Goal: Transaction & Acquisition: Obtain resource

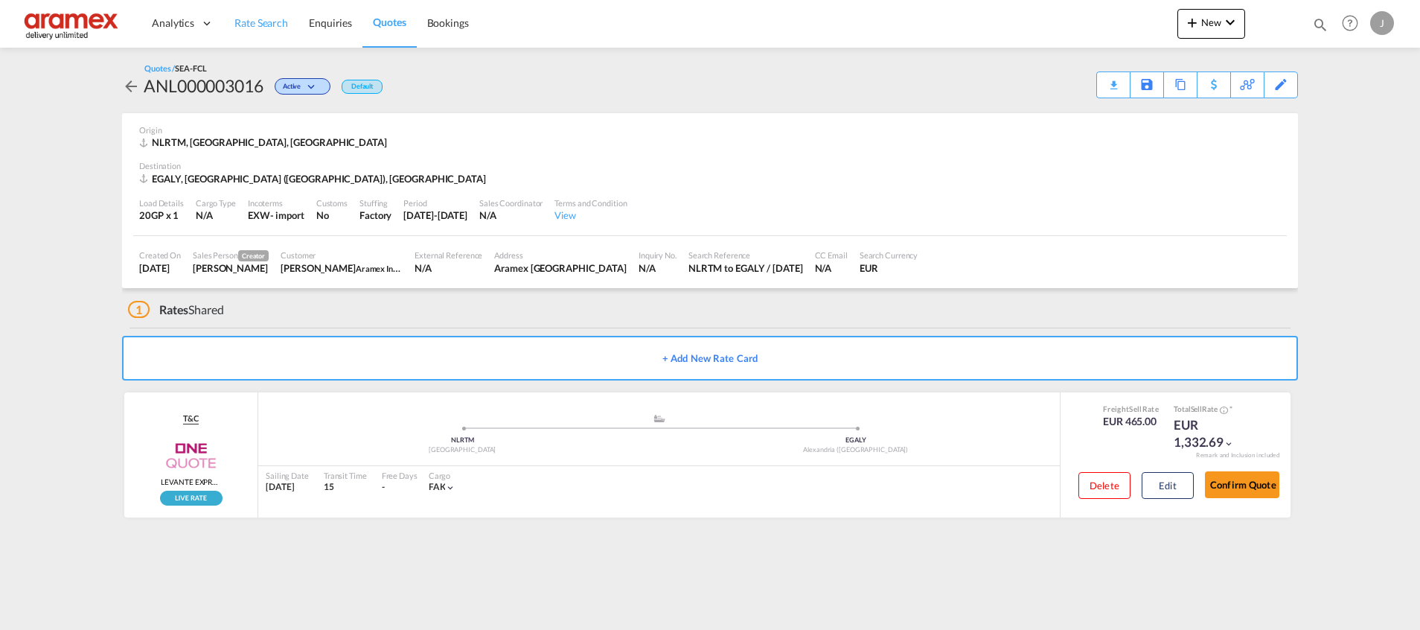
click at [257, 26] on span "Rate Search" at bounding box center [261, 22] width 54 height 13
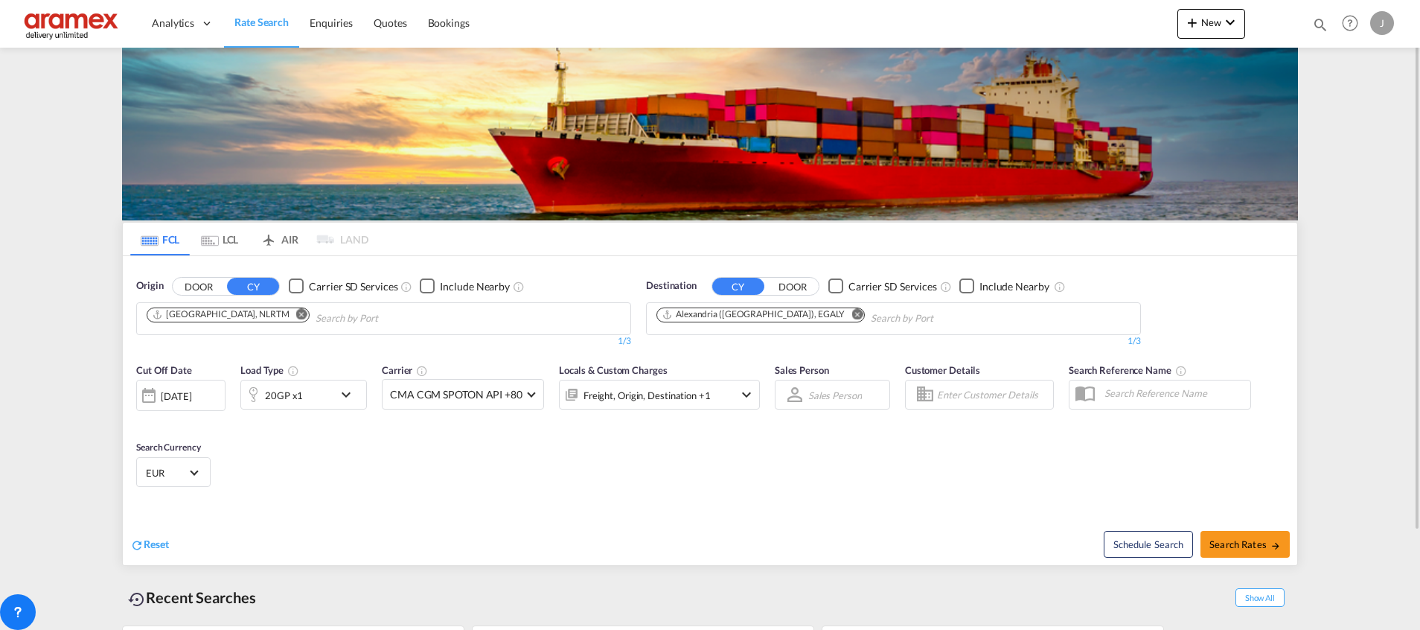
click at [851, 313] on md-icon "Remove" at bounding box center [856, 313] width 11 height 11
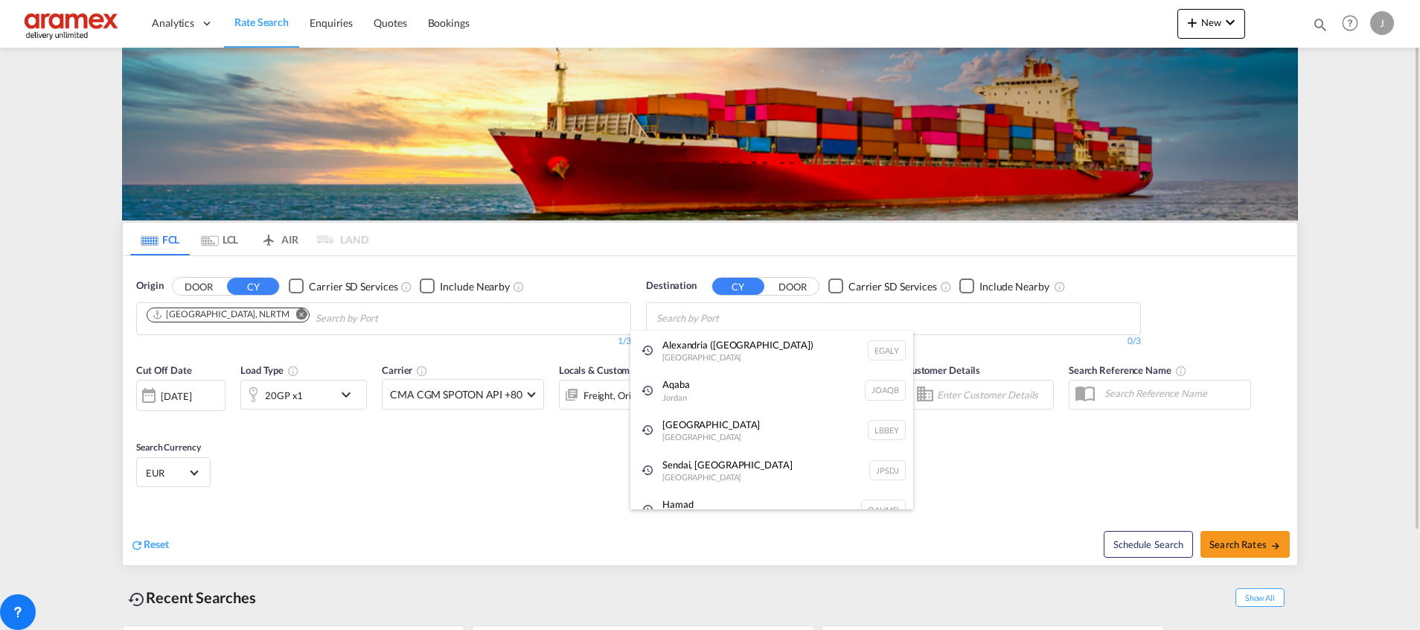
paste input "Apapa"
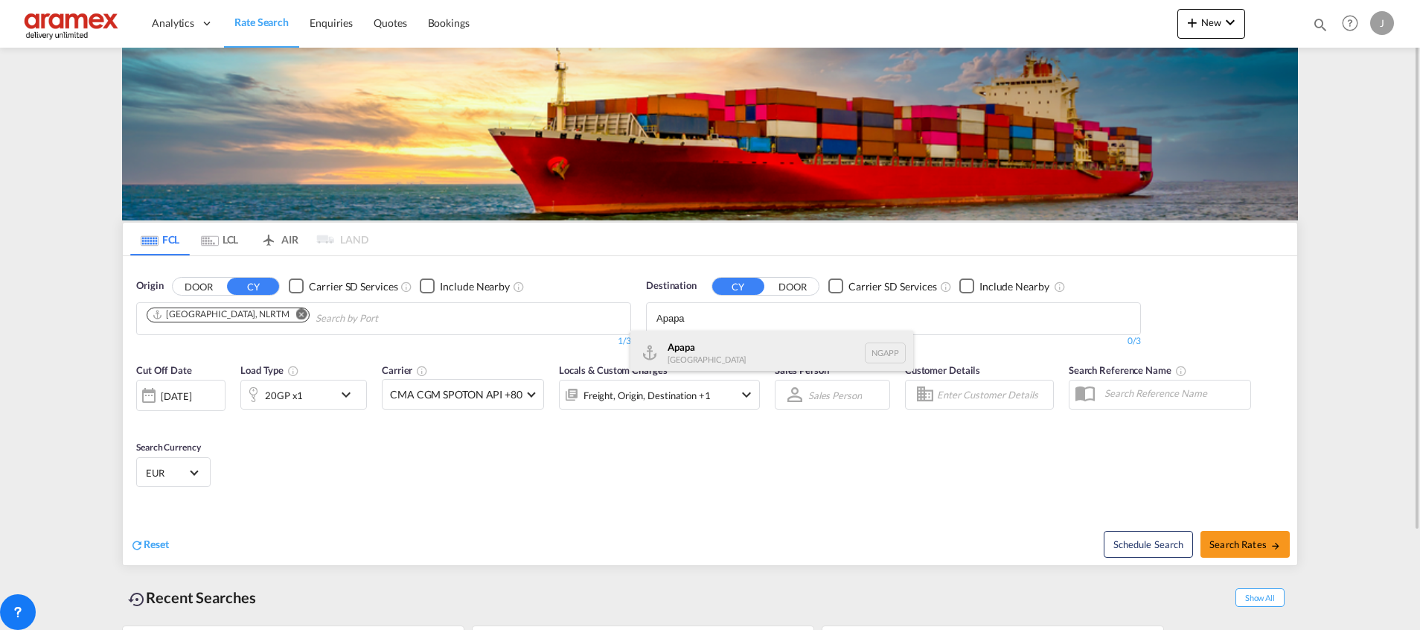
type input "Apapa"
click at [702, 351] on div "Apapa [GEOGRAPHIC_DATA] NGAPP" at bounding box center [771, 352] width 283 height 45
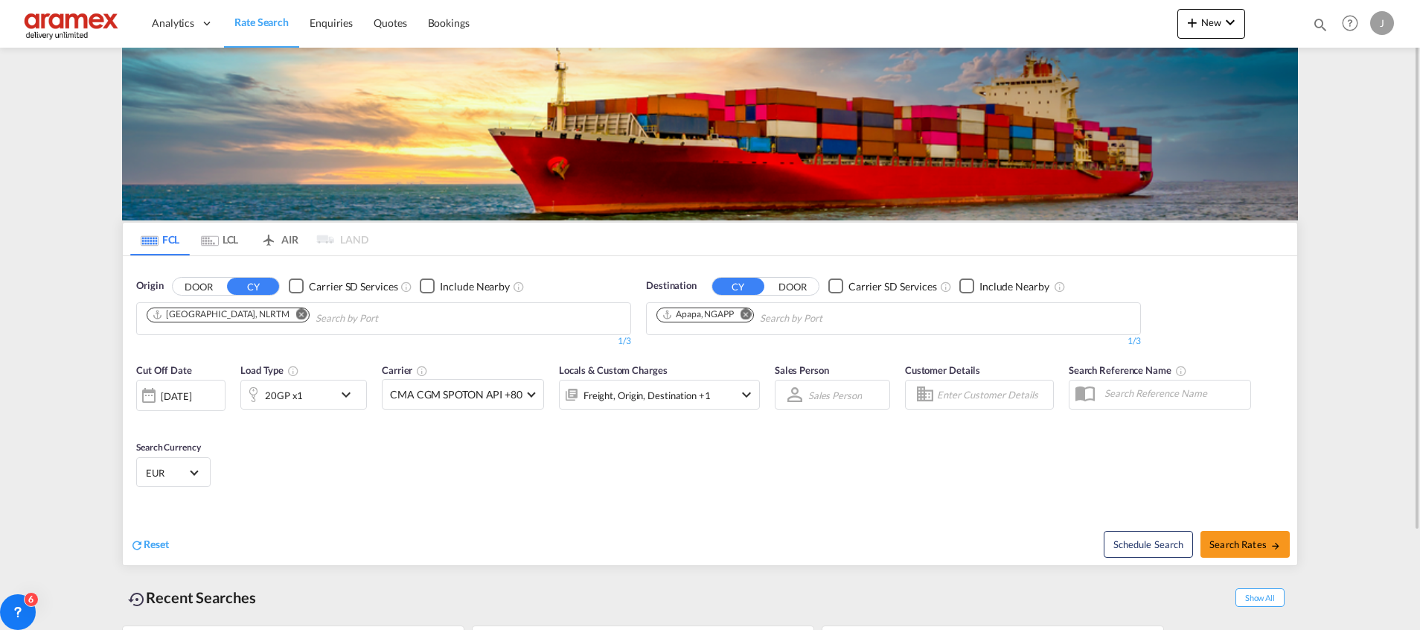
scroll to position [117, 0]
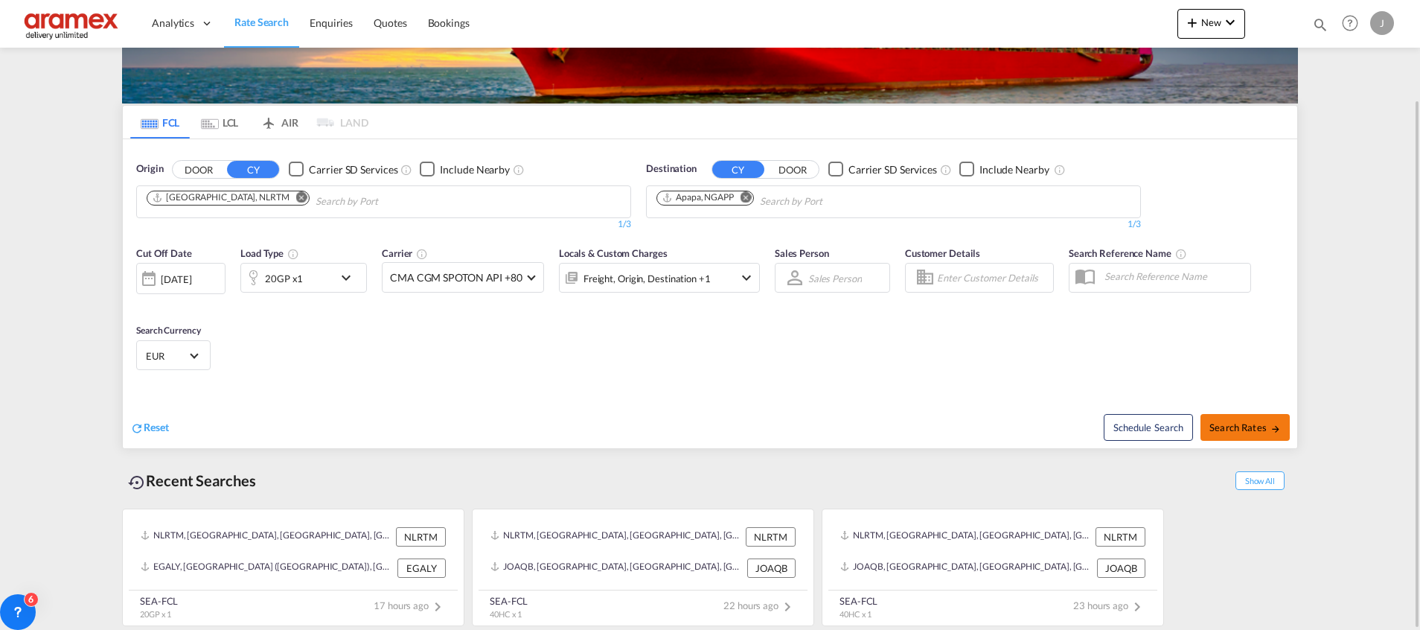
click at [1237, 423] on span "Search Rates" at bounding box center [1244, 427] width 71 height 12
type input "NLRTM to NGAPP / [DATE]"
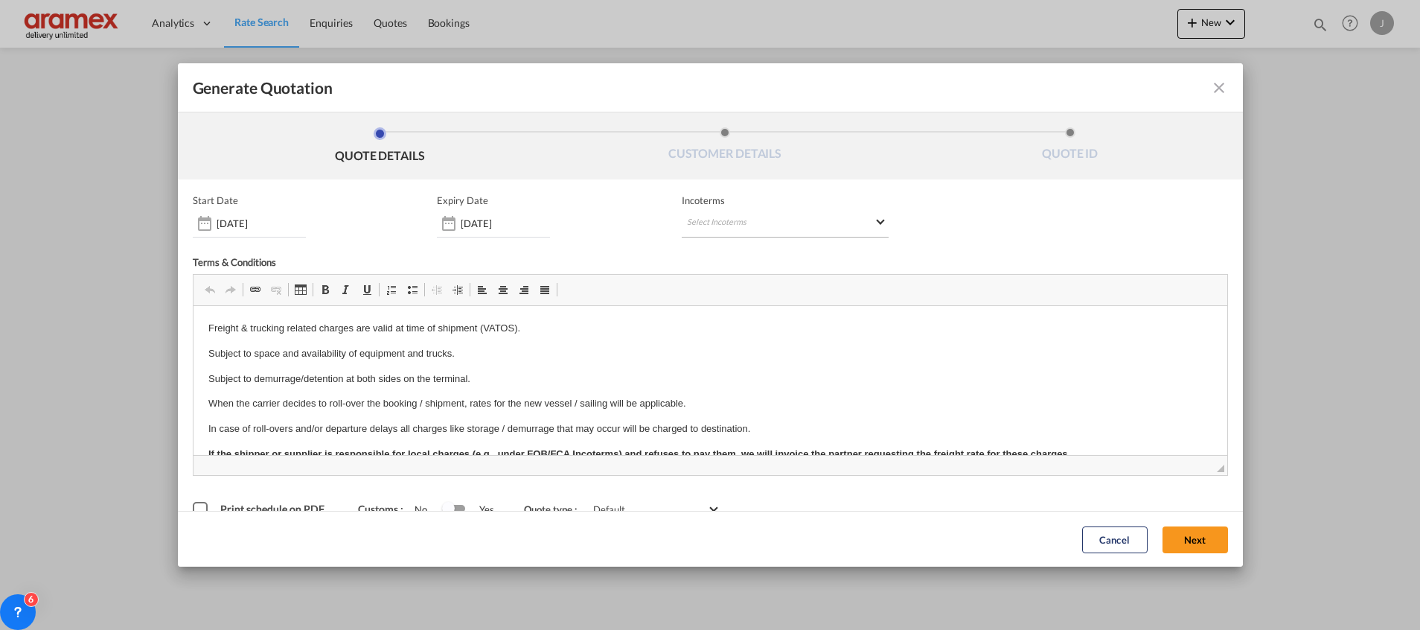
click at [702, 217] on md-select "Select Incoterms CIF - import Cost,Insurance and Freight CIP - import Carriage …" at bounding box center [785, 224] width 207 height 27
click at [703, 257] on input "search" at bounding box center [752, 254] width 138 height 13
type input "exw"
click at [717, 287] on div "Ex Works" at bounding box center [758, 292] width 141 height 10
click at [1168, 535] on button "Next" at bounding box center [1194, 538] width 65 height 27
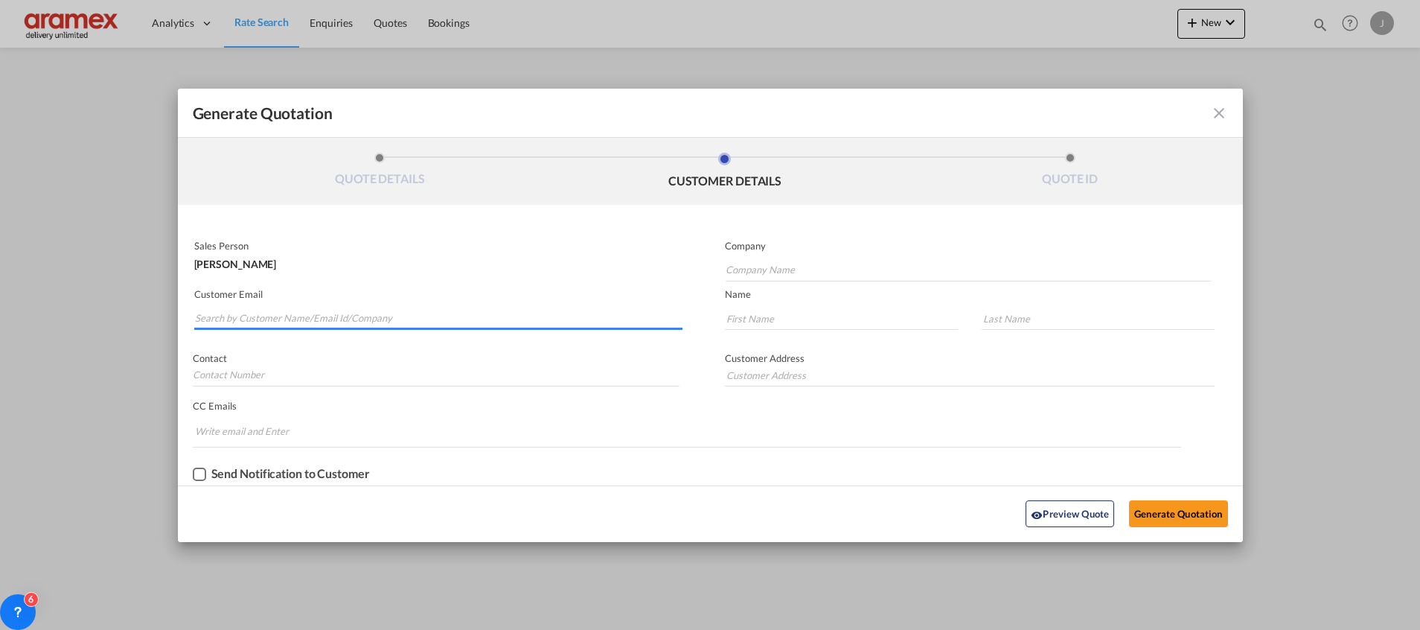
click at [260, 307] on input "Search by Customer Name/Email Id/Company" at bounding box center [438, 318] width 487 height 22
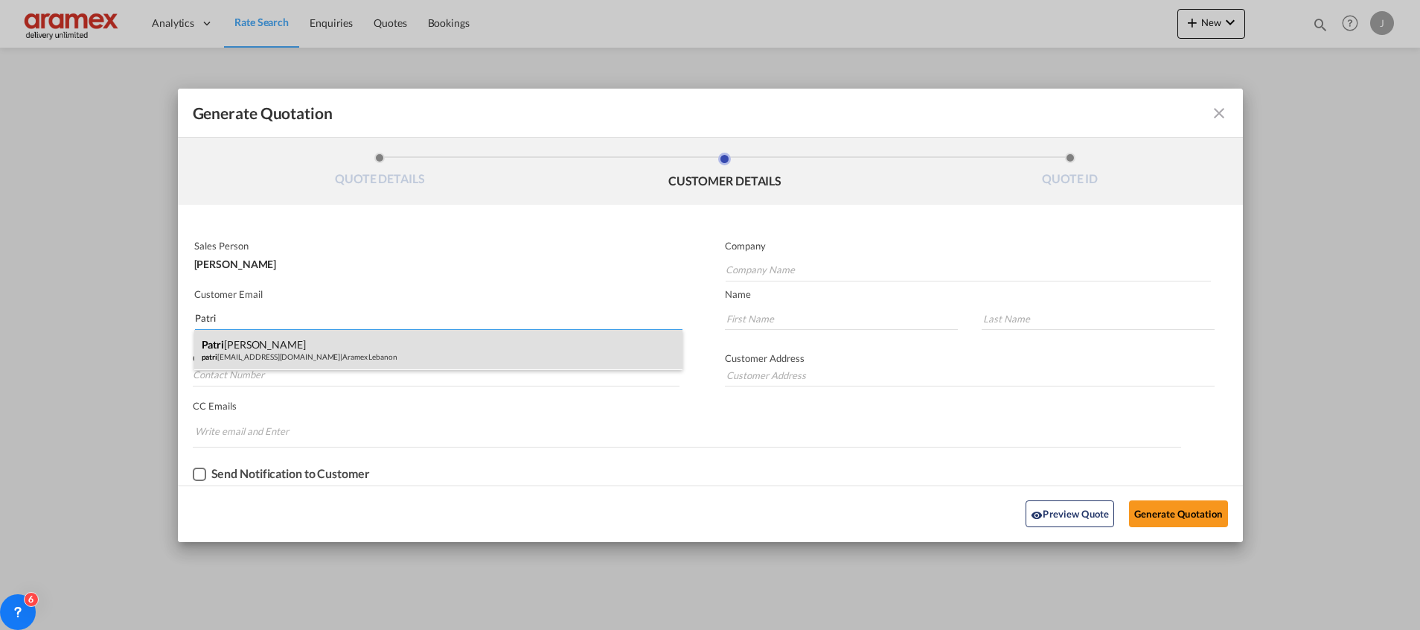
type input "Patri"
click at [263, 354] on div "Patri [PERSON_NAME] patri [EMAIL_ADDRESS][DOMAIN_NAME] | Aramex Lebanon" at bounding box center [438, 350] width 488 height 40
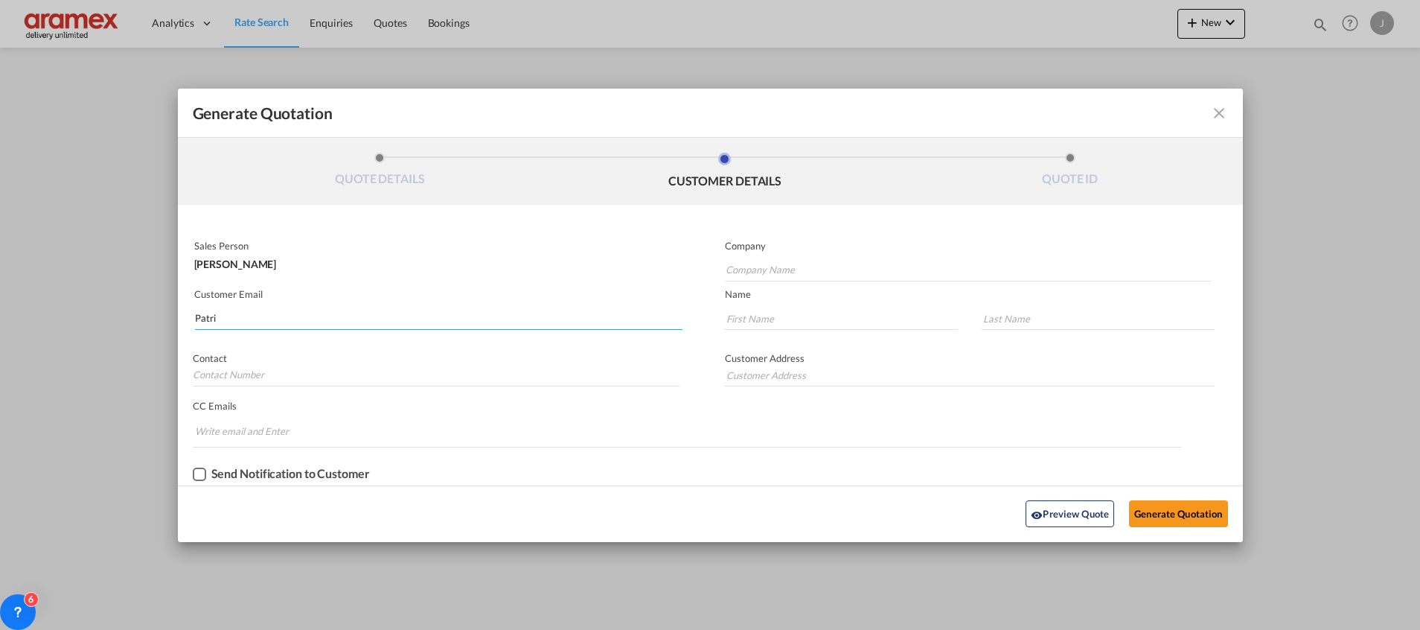
type input "Aramex Lebanon"
type input "[EMAIL_ADDRESS][DOMAIN_NAME]"
type input "[PERSON_NAME]"
type input "AbiFadel"
type input "[GEOGRAPHIC_DATA]"
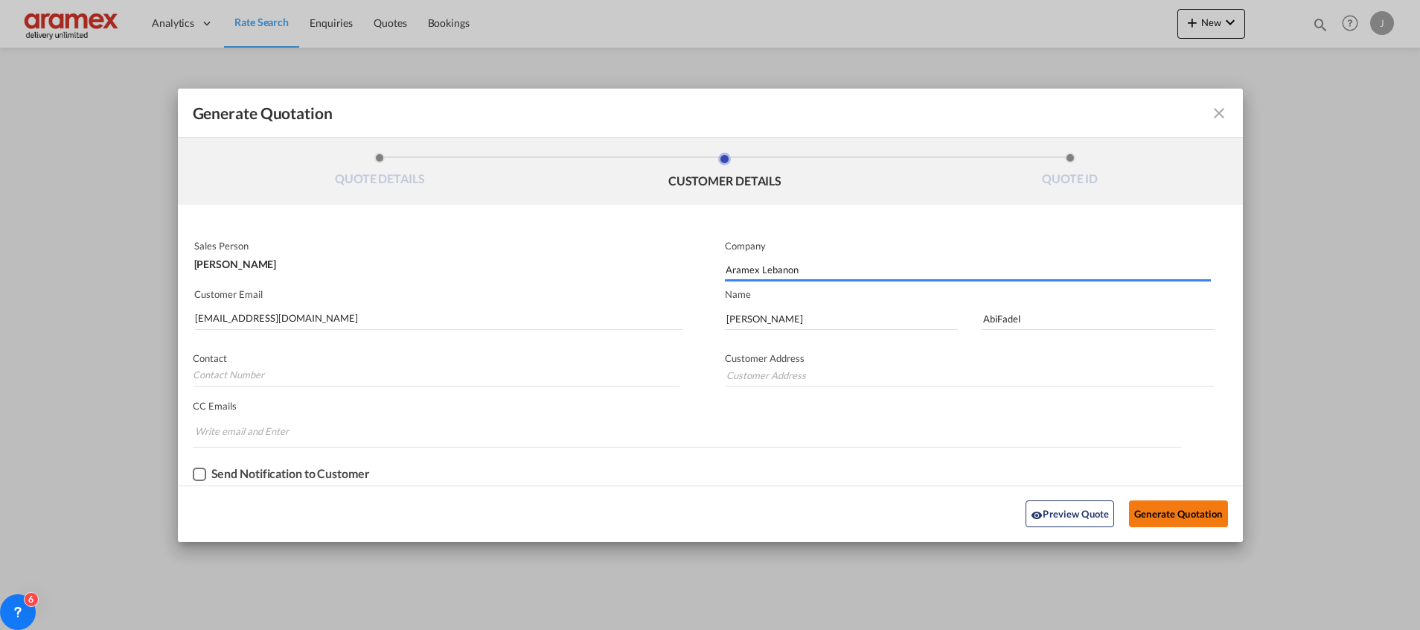
click at [1159, 512] on button "Generate Quotation" at bounding box center [1178, 513] width 98 height 27
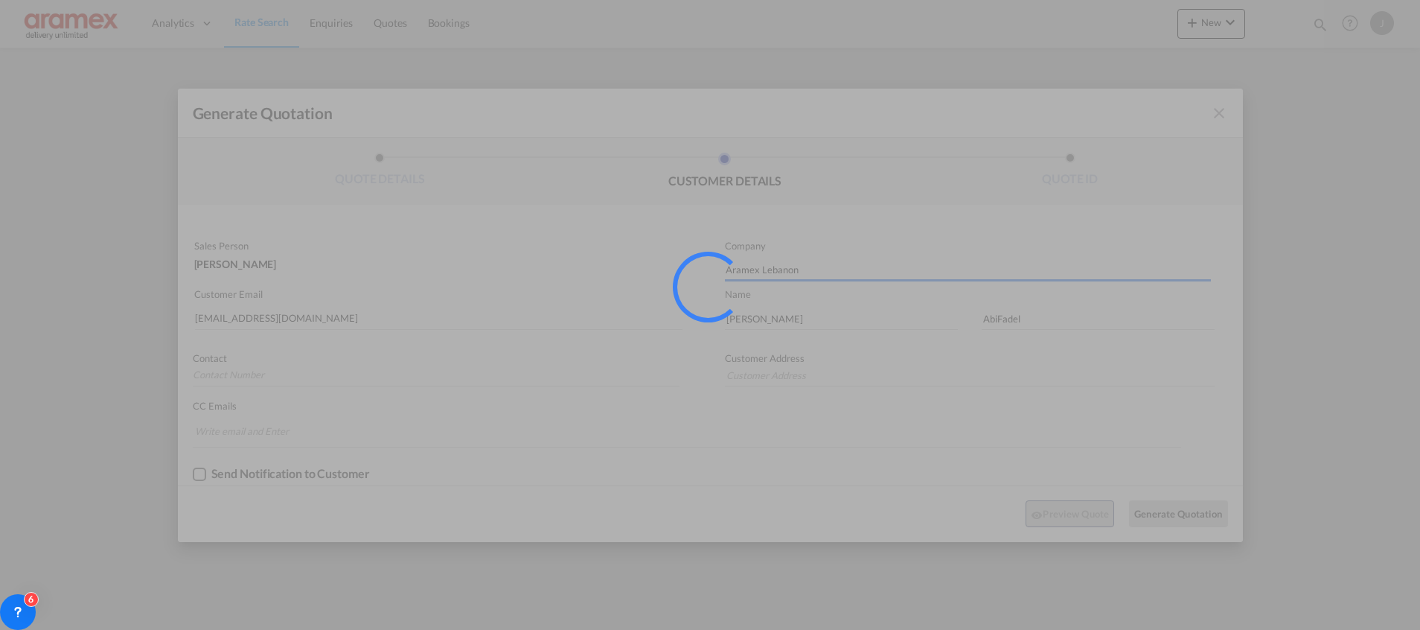
type input "[GEOGRAPHIC_DATA]"
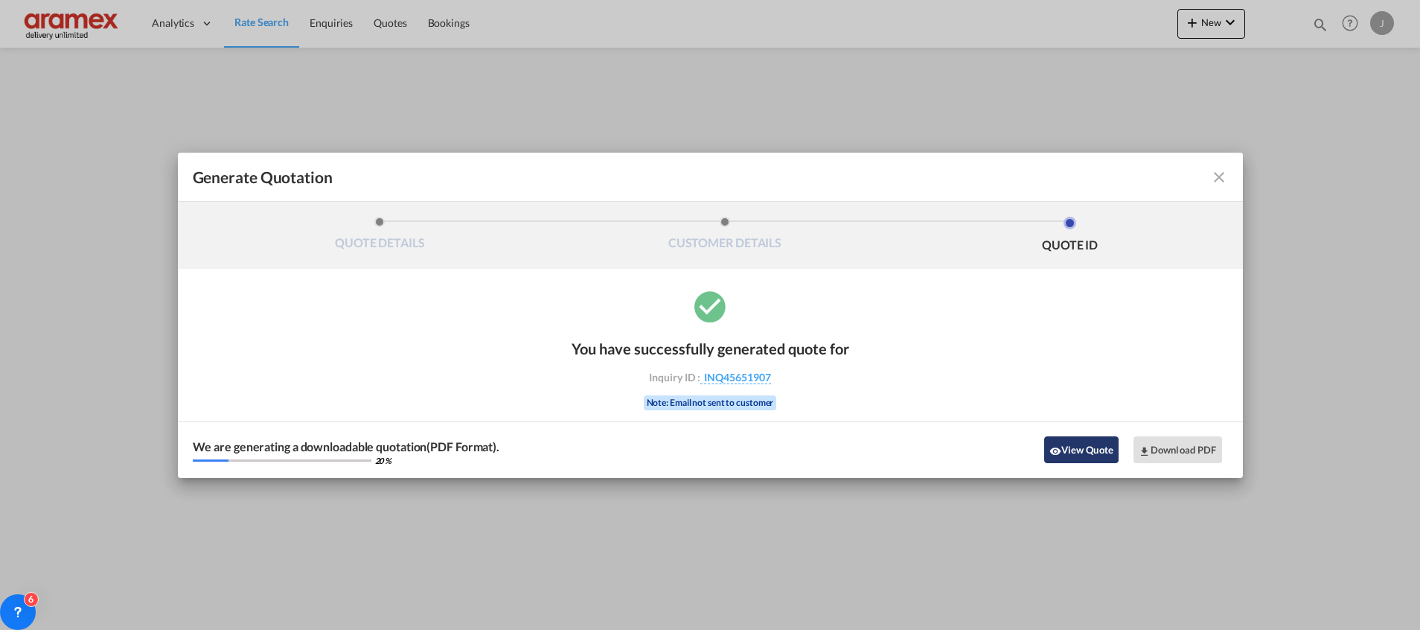
click at [1074, 450] on button "View Quote" at bounding box center [1081, 449] width 74 height 27
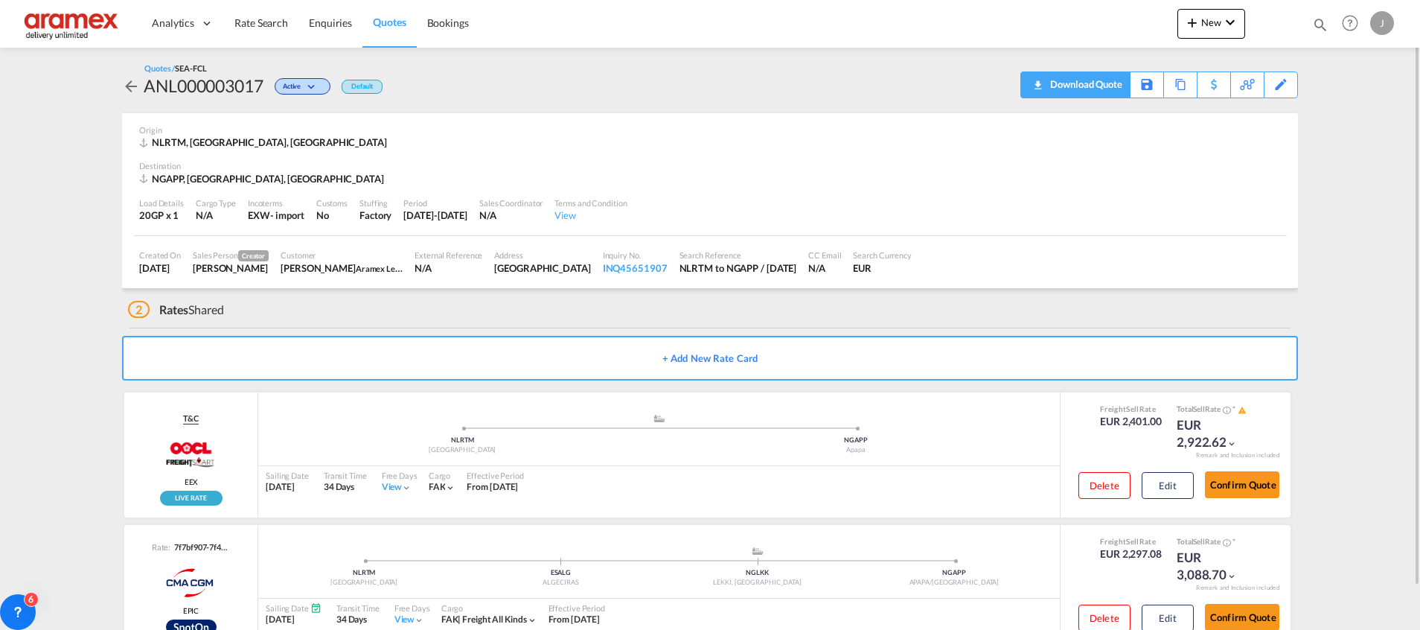
click at [1107, 89] on div "Download Quote" at bounding box center [1084, 84] width 76 height 24
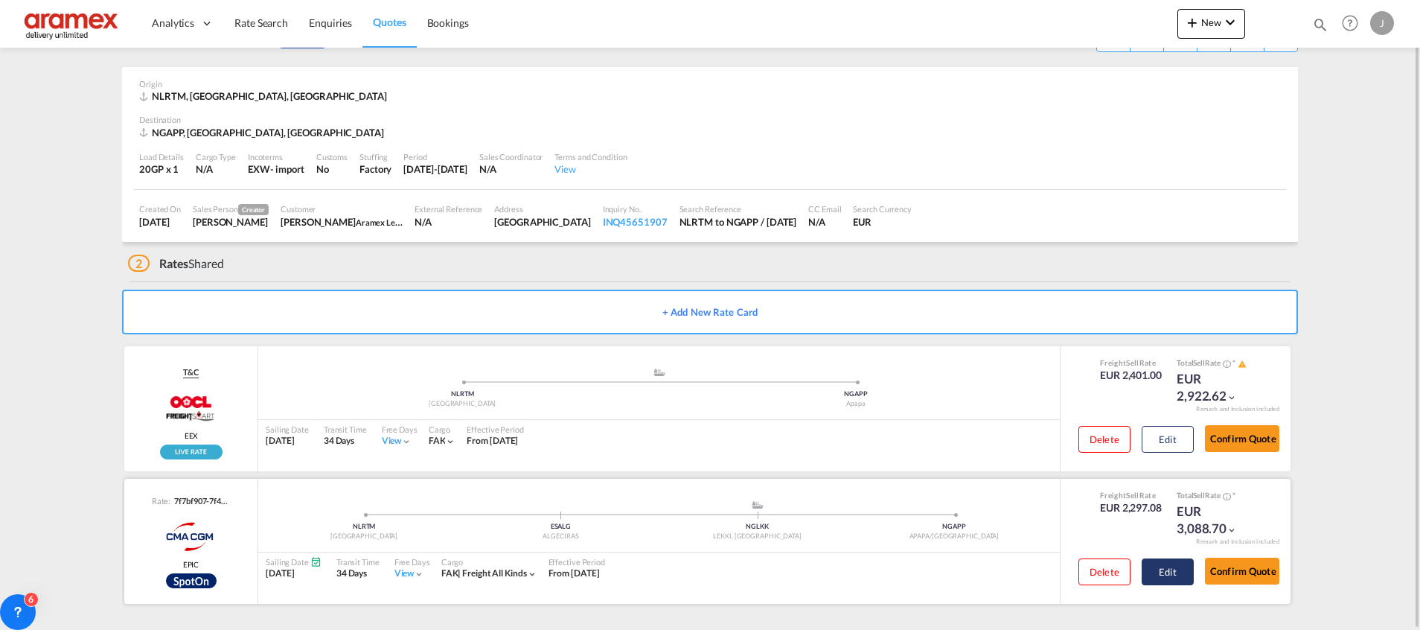
click at [1188, 575] on button "Edit" at bounding box center [1168, 571] width 52 height 27
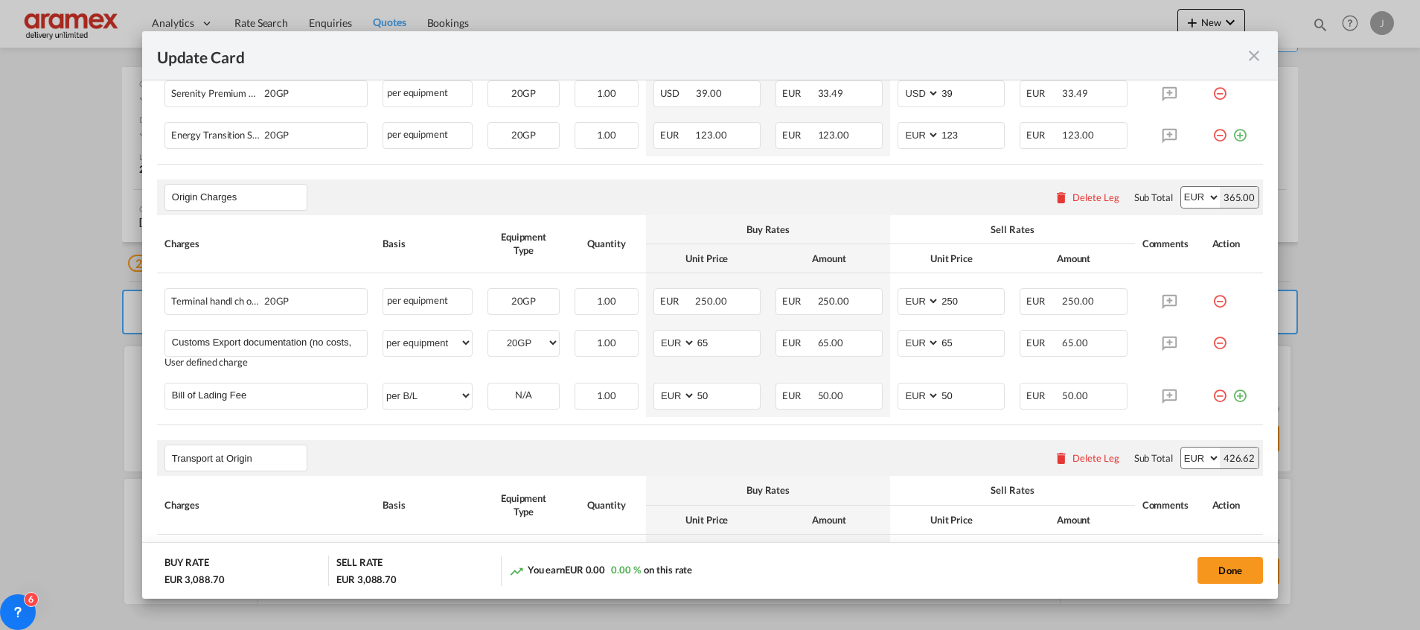
scroll to position [670, 0]
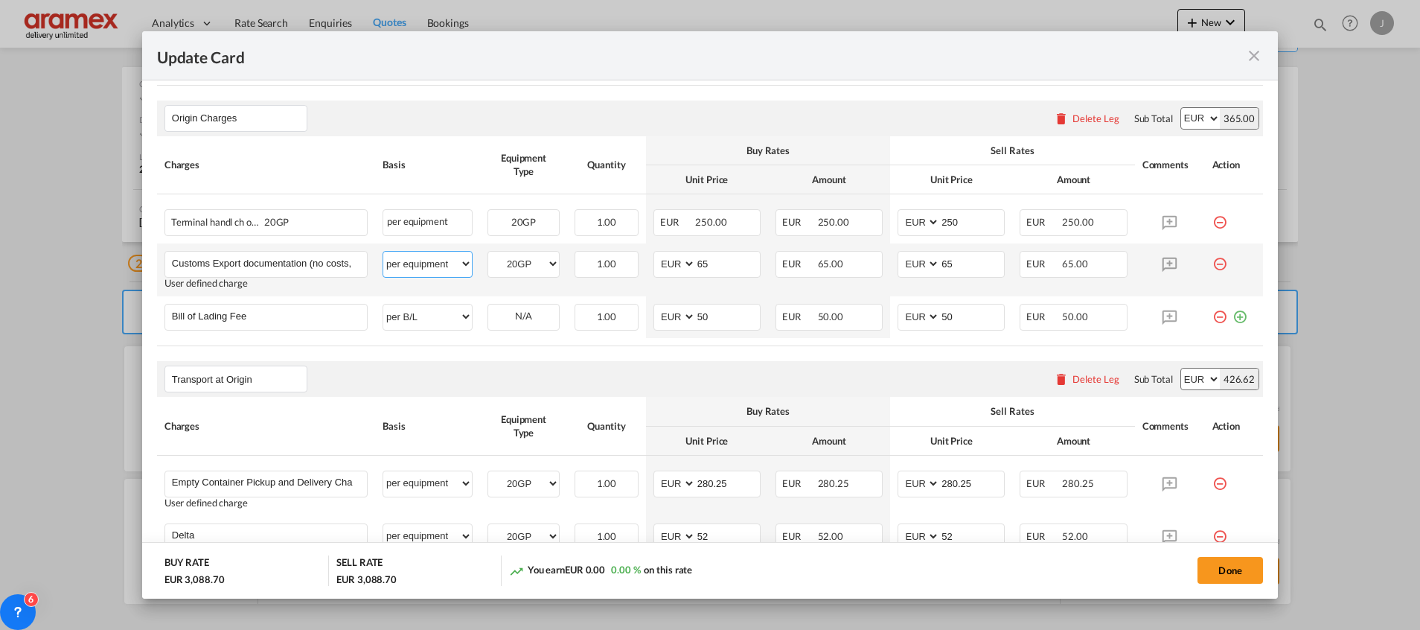
click at [424, 263] on select "per equipment per container per B/L per shipping bill per shipment per pallet p…" at bounding box center [427, 264] width 89 height 24
select select "per shipment"
click at [383, 252] on select "per equipment per container per B/L per shipping bill per shipment per pallet p…" at bounding box center [427, 264] width 89 height 24
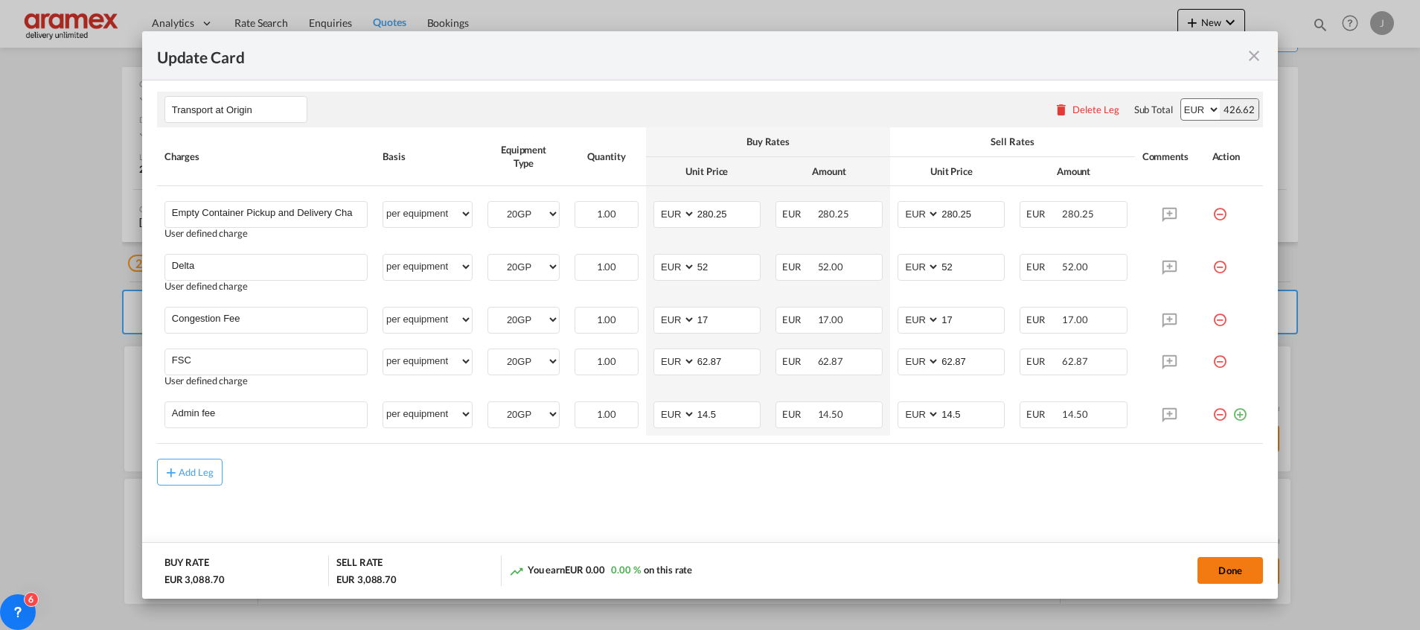
click at [1236, 569] on button "Done" at bounding box center [1229, 570] width 65 height 27
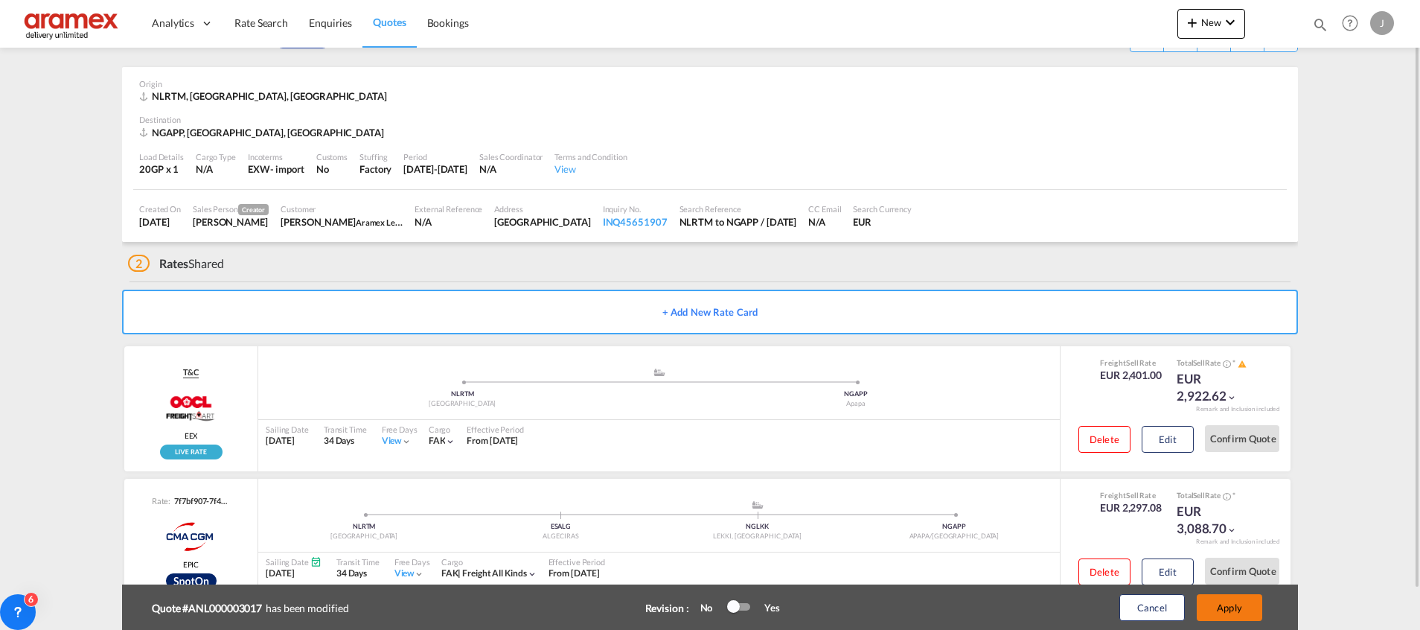
click at [1232, 609] on button "Apply" at bounding box center [1229, 607] width 65 height 27
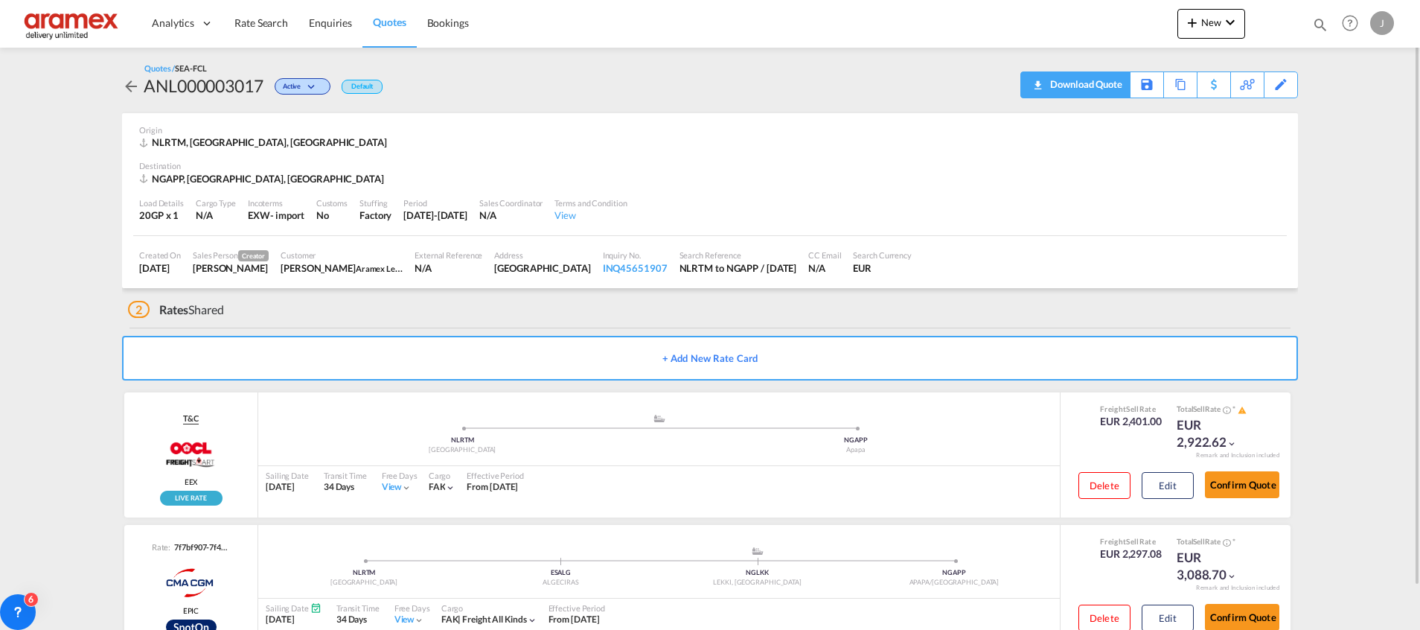
click at [1102, 88] on div "Download Quote" at bounding box center [1084, 84] width 76 height 24
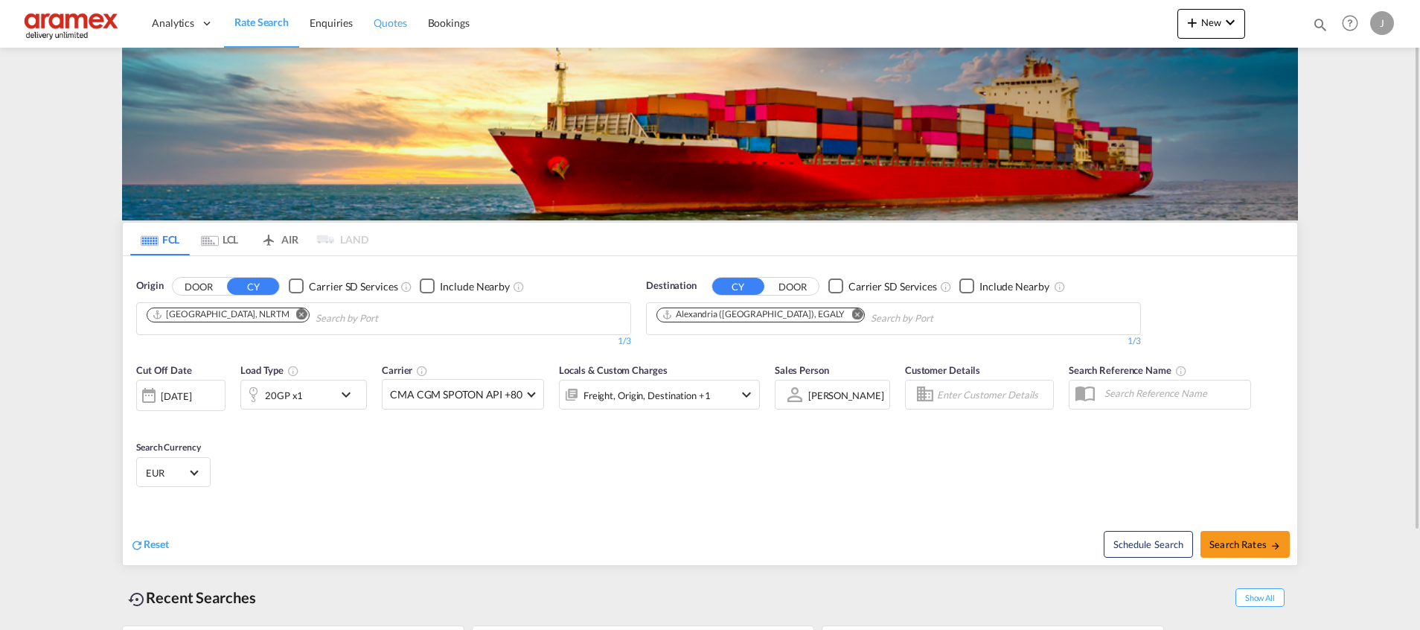
click at [391, 23] on span "Quotes" at bounding box center [390, 22] width 33 height 13
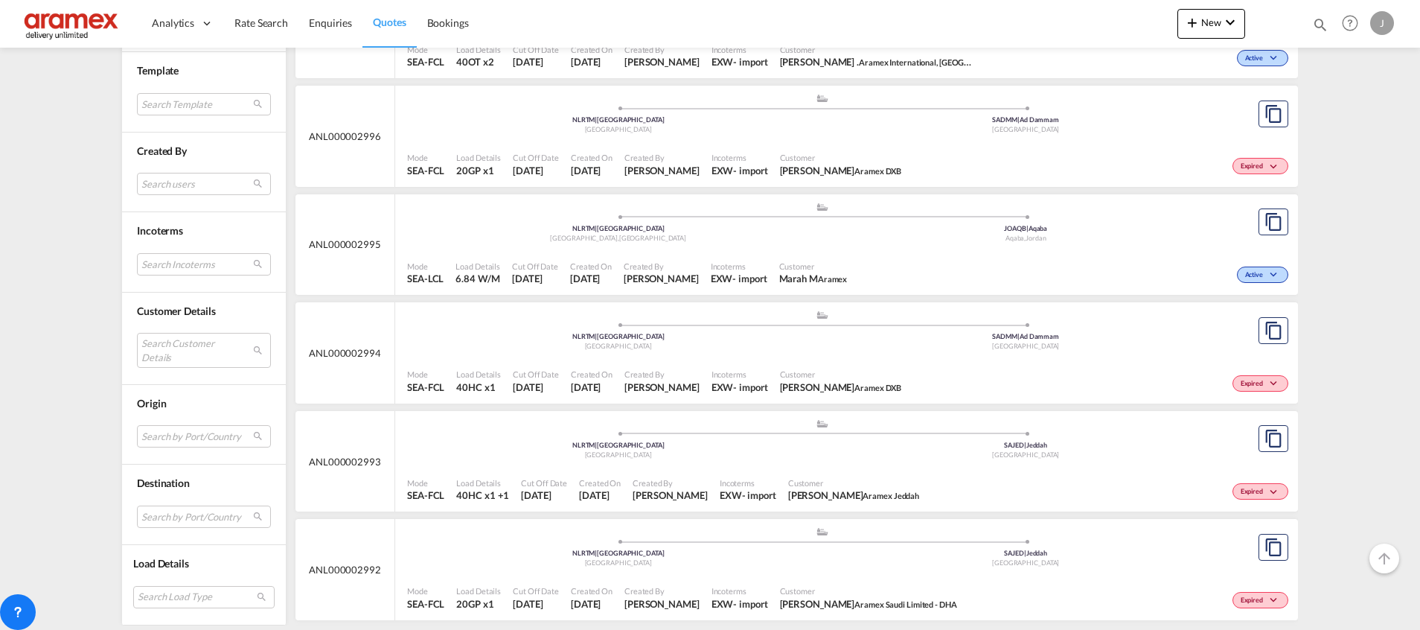
scroll to position [2679, 0]
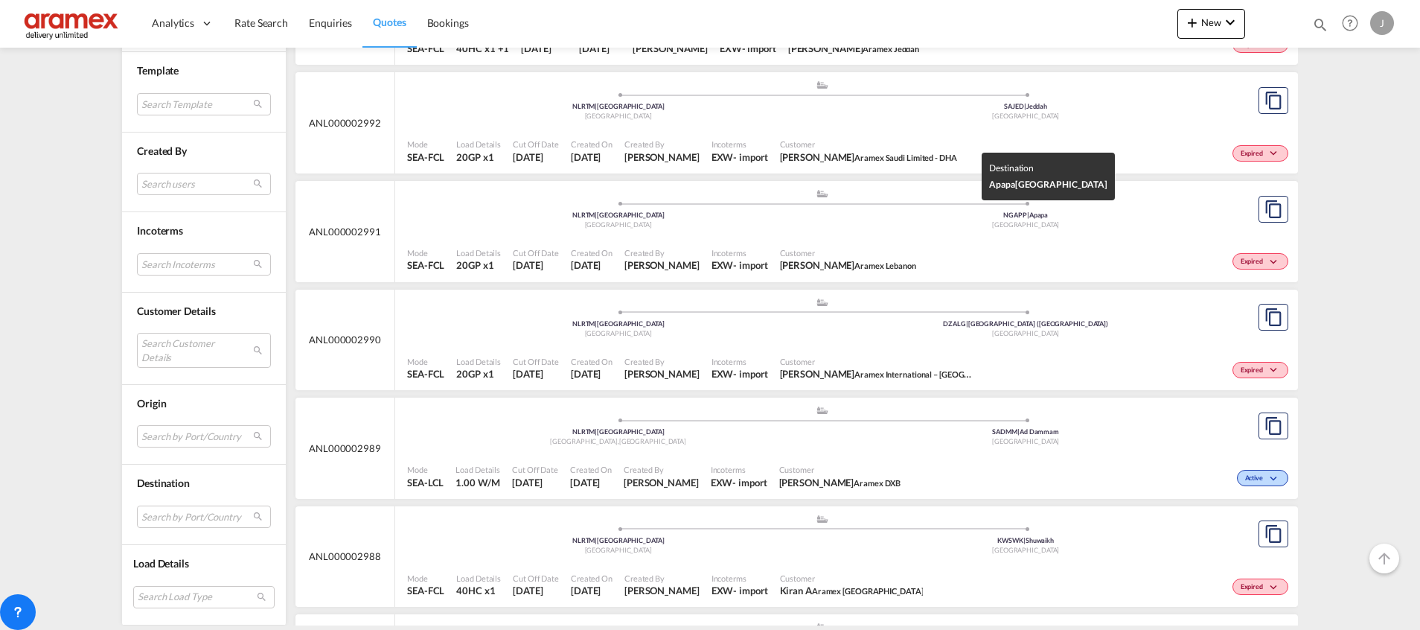
click at [972, 217] on div "NGAPP | Apapa" at bounding box center [1026, 216] width 408 height 10
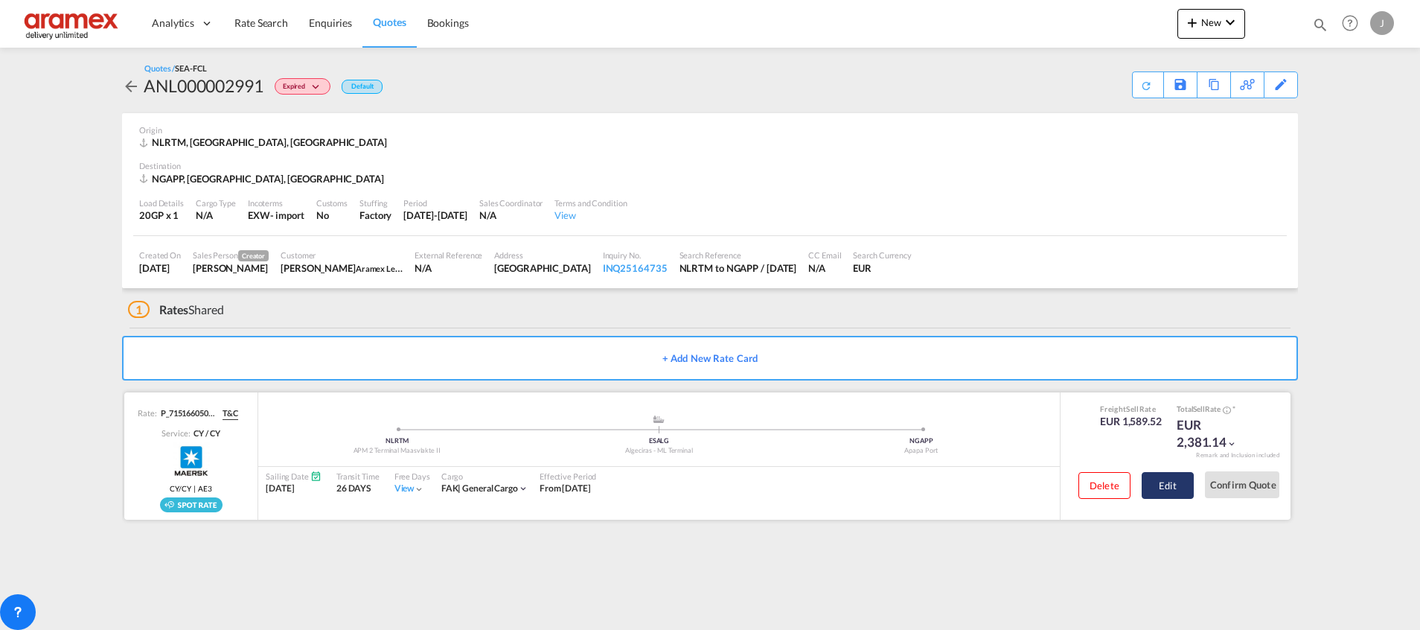
click at [1160, 490] on button "Edit" at bounding box center [1168, 485] width 52 height 27
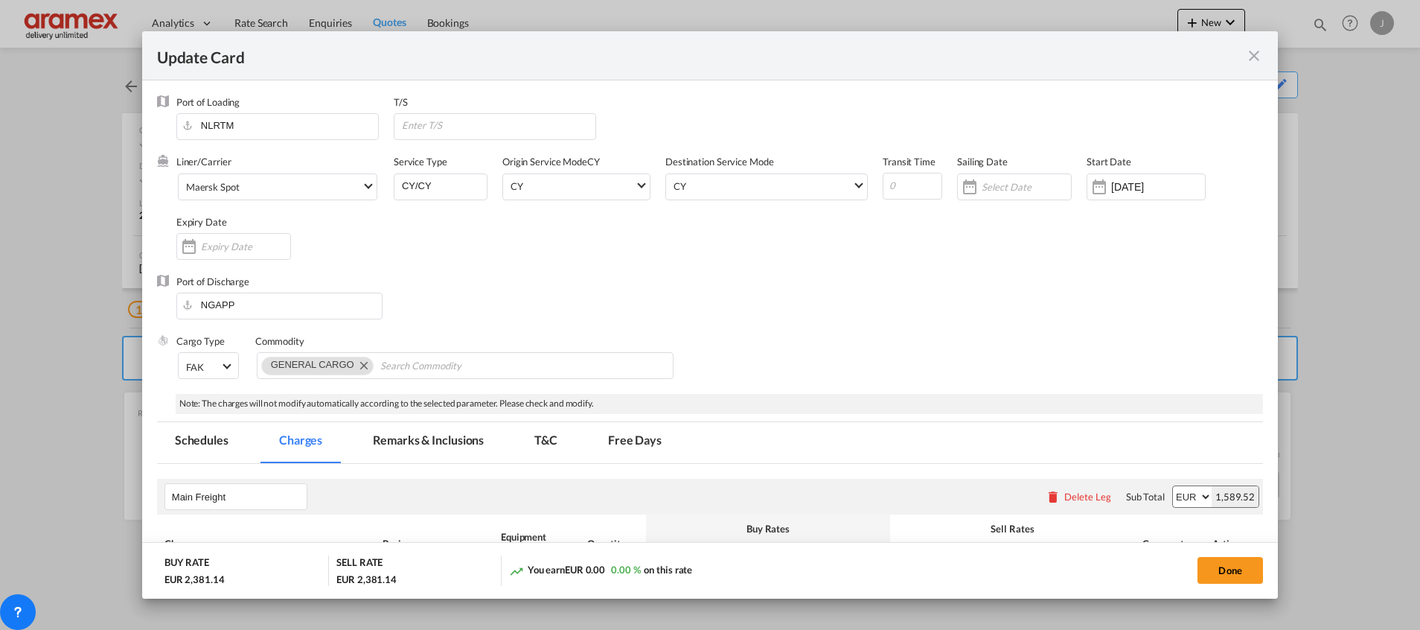
select select "per shipment"
select select "per equipment"
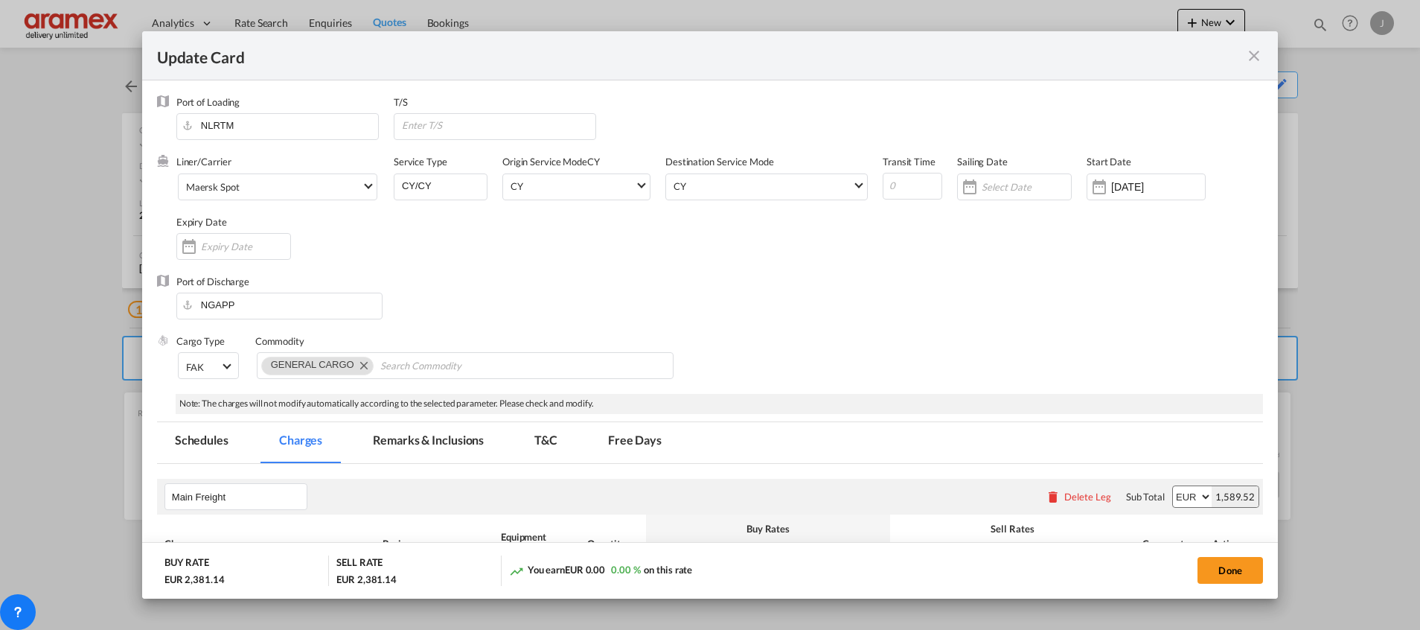
select select "per equipment"
click at [983, 186] on input "Update CardPort of ..." at bounding box center [1026, 187] width 89 height 12
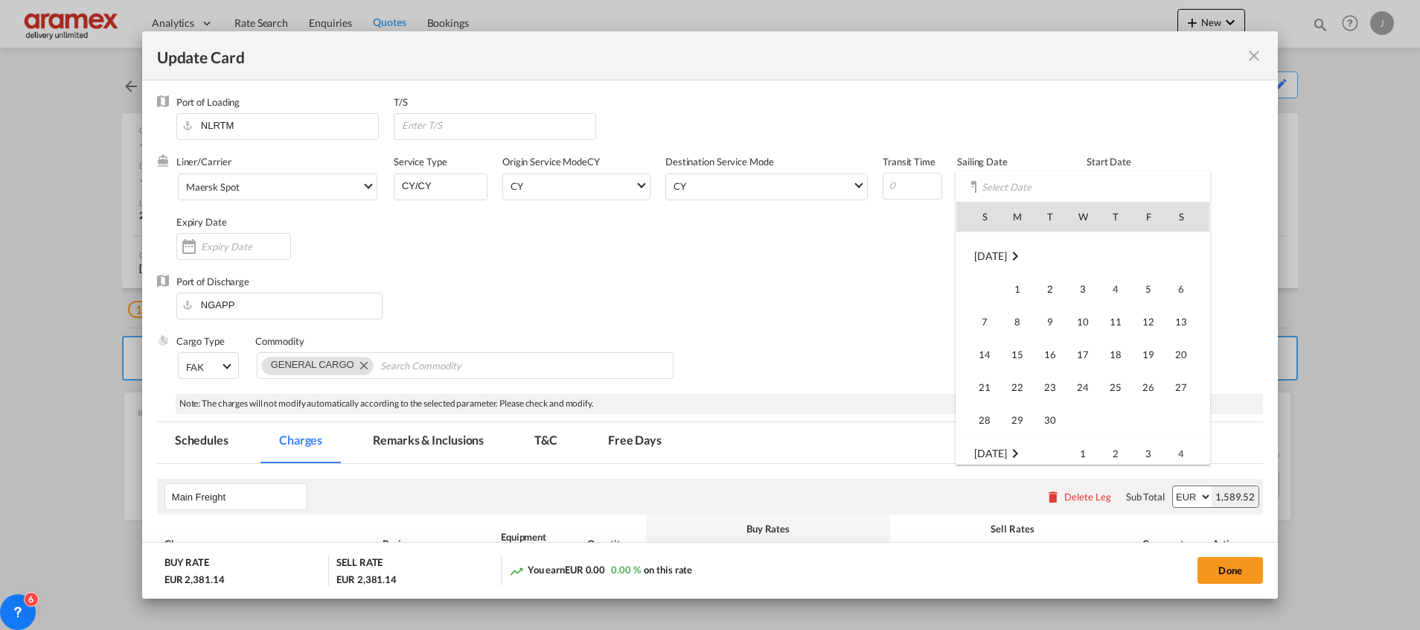
scroll to position [223, 0]
click at [1114, 322] on span "18" at bounding box center [1116, 321] width 30 height 30
type input "18 Sep 2025"
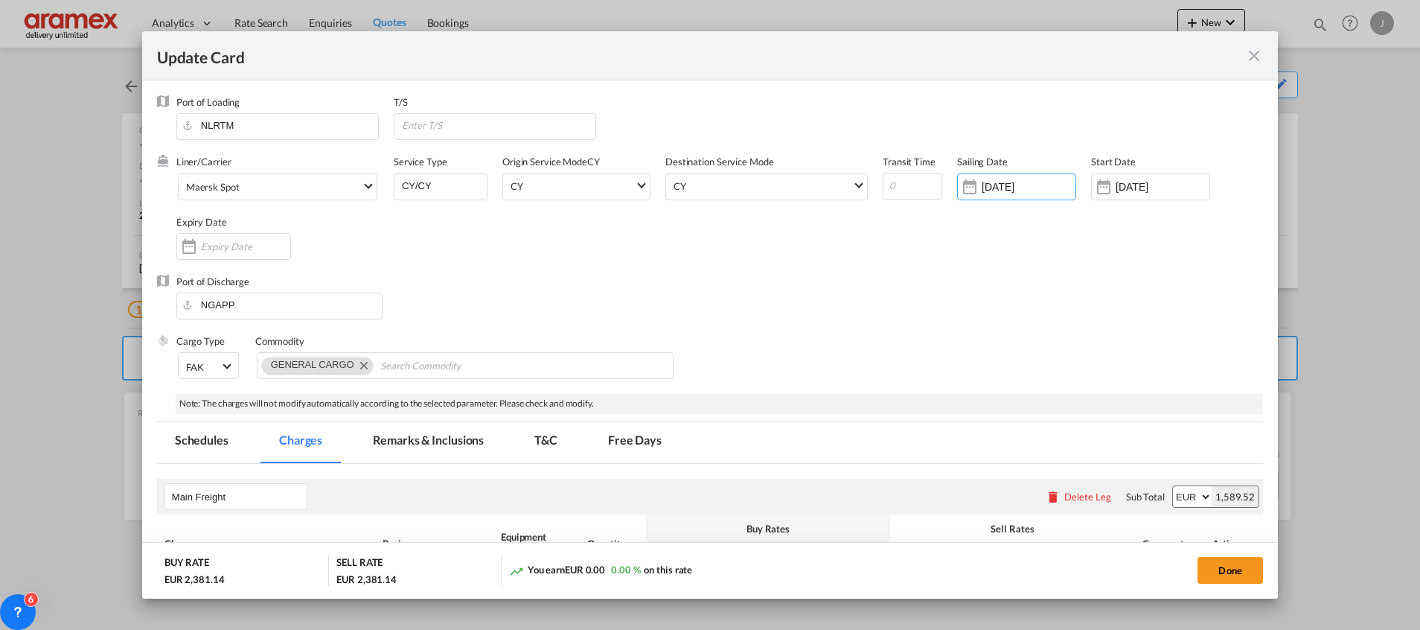
click at [872, 292] on div "Port of Discharge NGAPP" at bounding box center [710, 305] width 1106 height 60
click at [915, 189] on input "-1" at bounding box center [913, 186] width 60 height 27
drag, startPoint x: 895, startPoint y: 186, endPoint x: 844, endPoint y: 191, distance: 51.6
click at [844, 191] on div "Liner/Carrier Maersk Spot 2HM LOGISTICS D.O.O AAXL GLOBAL SHIPPING LINES LLC AB…" at bounding box center [719, 214] width 1086 height 119
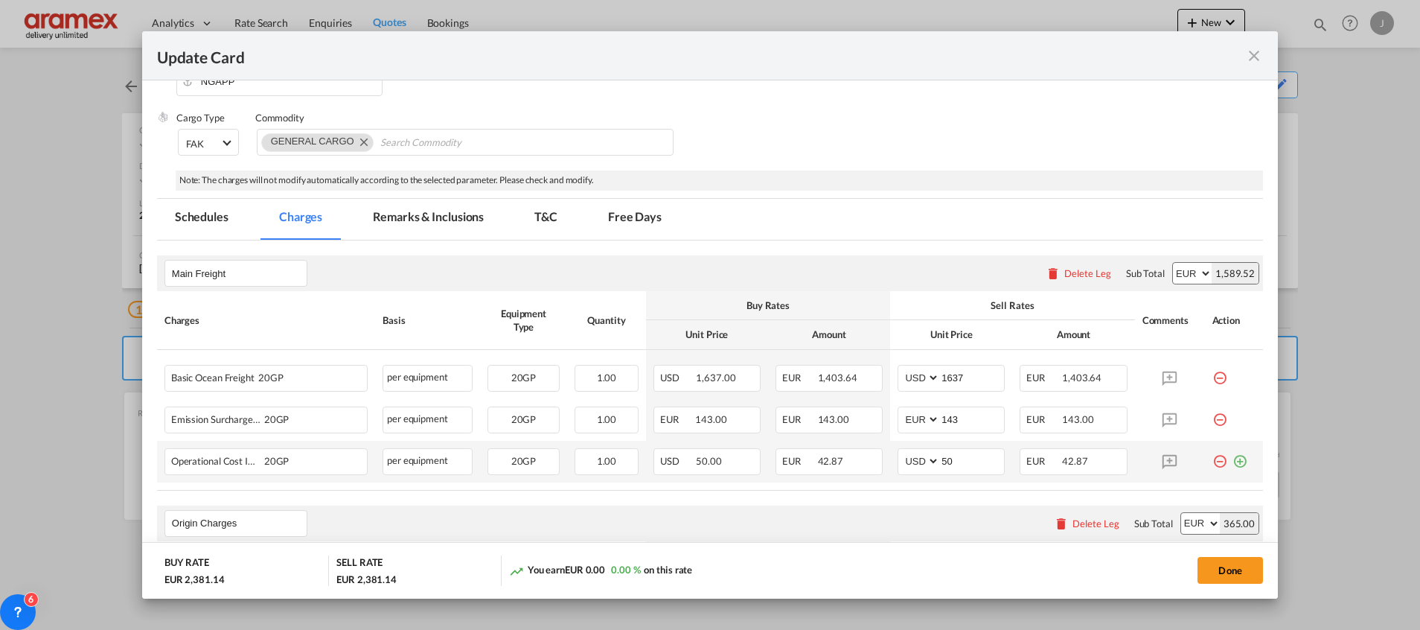
type input "29"
click at [1232, 461] on md-icon "icon-plus-circle-outline green-400-fg" at bounding box center [1239, 455] width 15 height 15
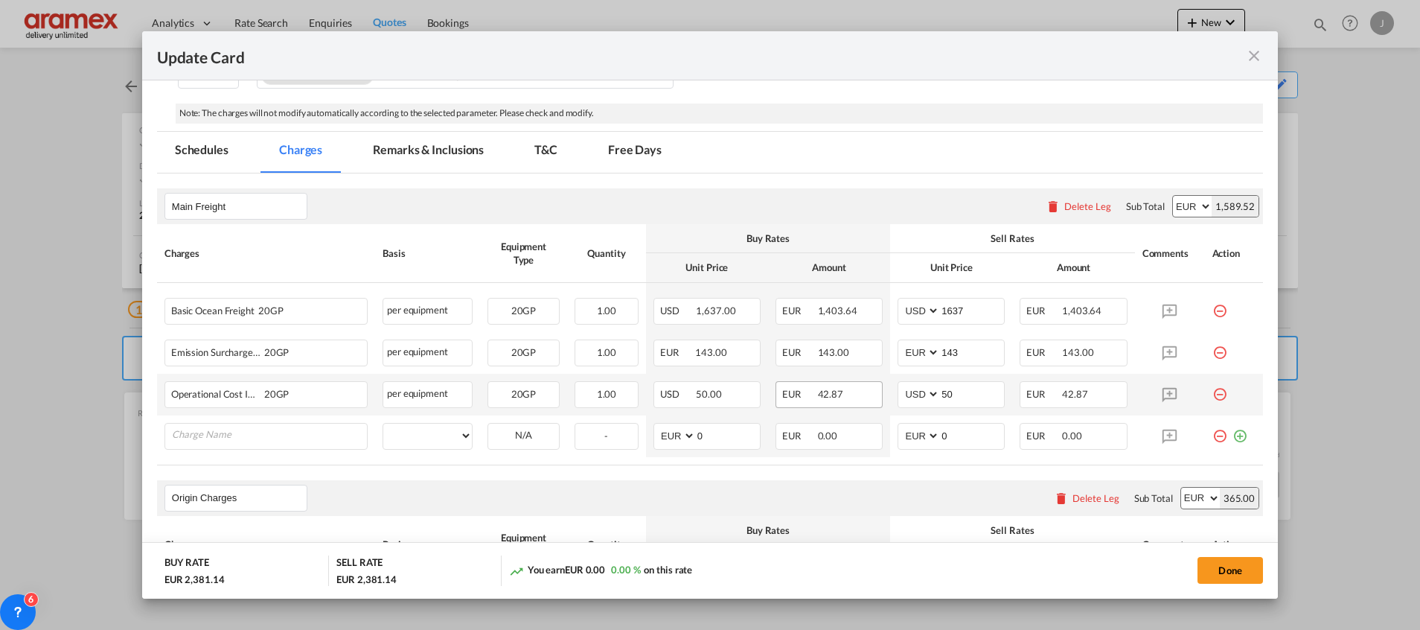
scroll to position [335, 0]
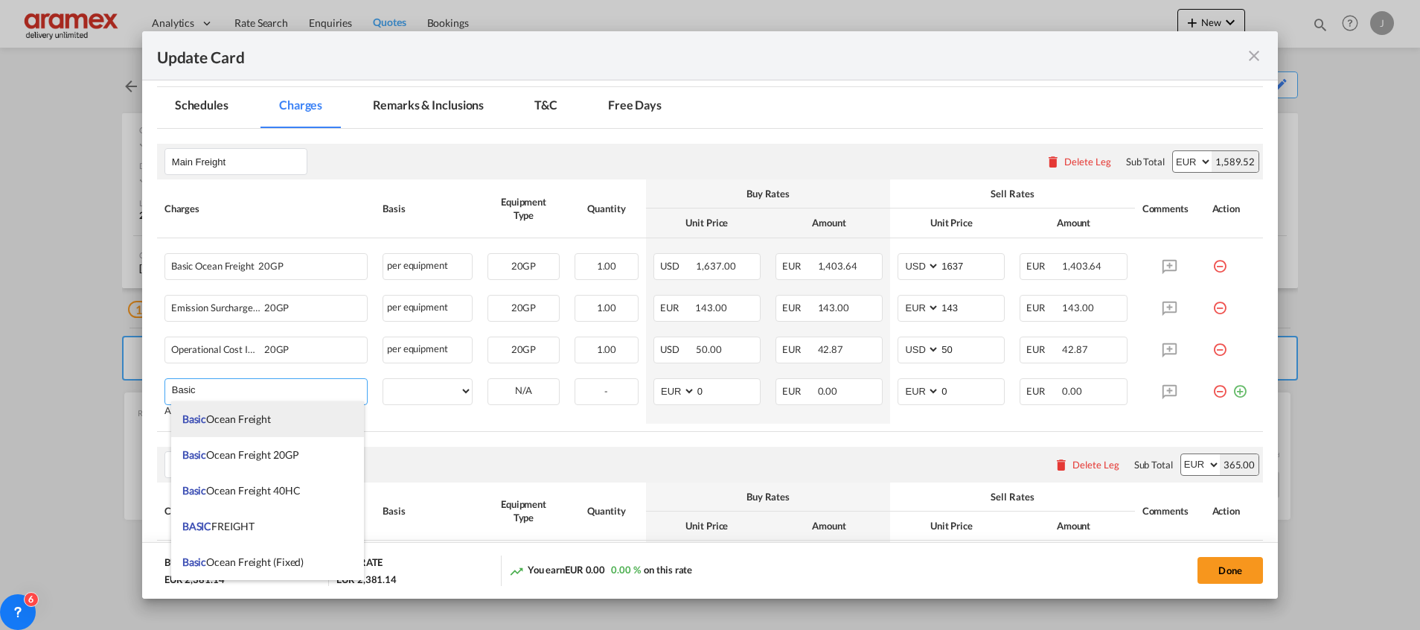
click at [225, 412] on span "Basic Ocean Freight" at bounding box center [226, 418] width 89 height 13
type input "Basic Ocean Freight"
select select "per equipment"
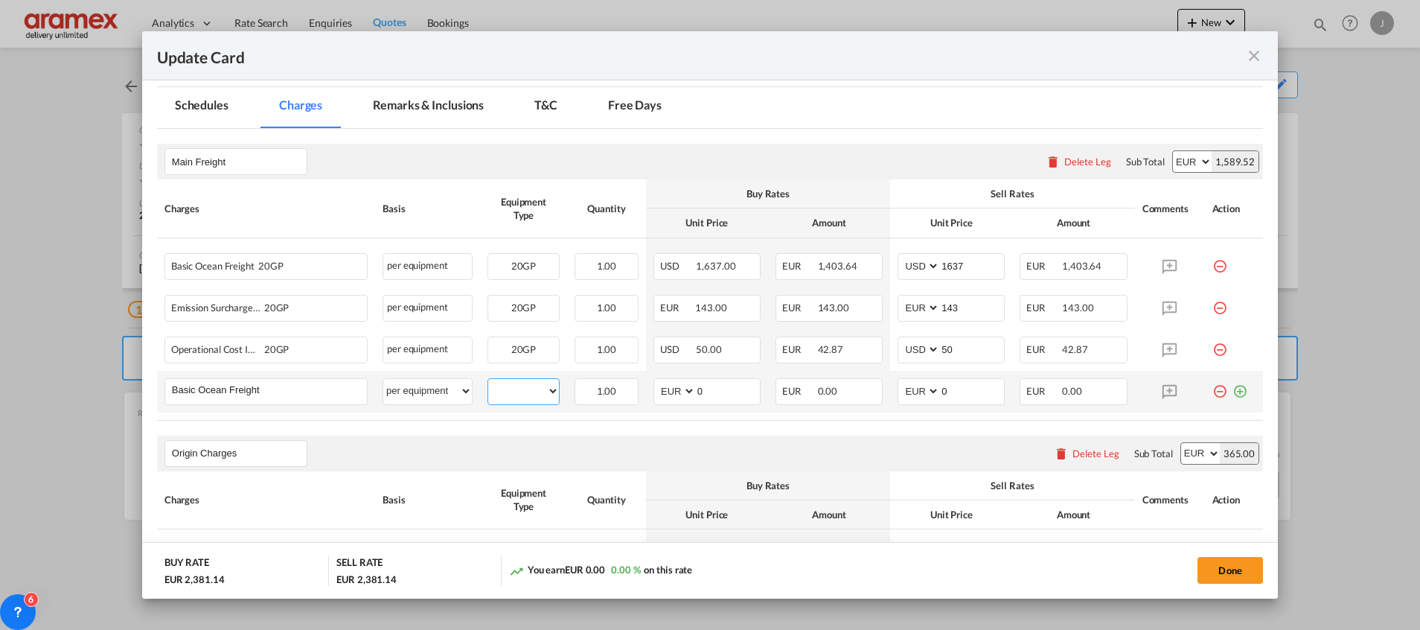
click at [521, 388] on select "20GP" at bounding box center [523, 391] width 71 height 20
click at [488, 381] on select "20GP" at bounding box center [523, 391] width 71 height 20
select select "? string: ?"
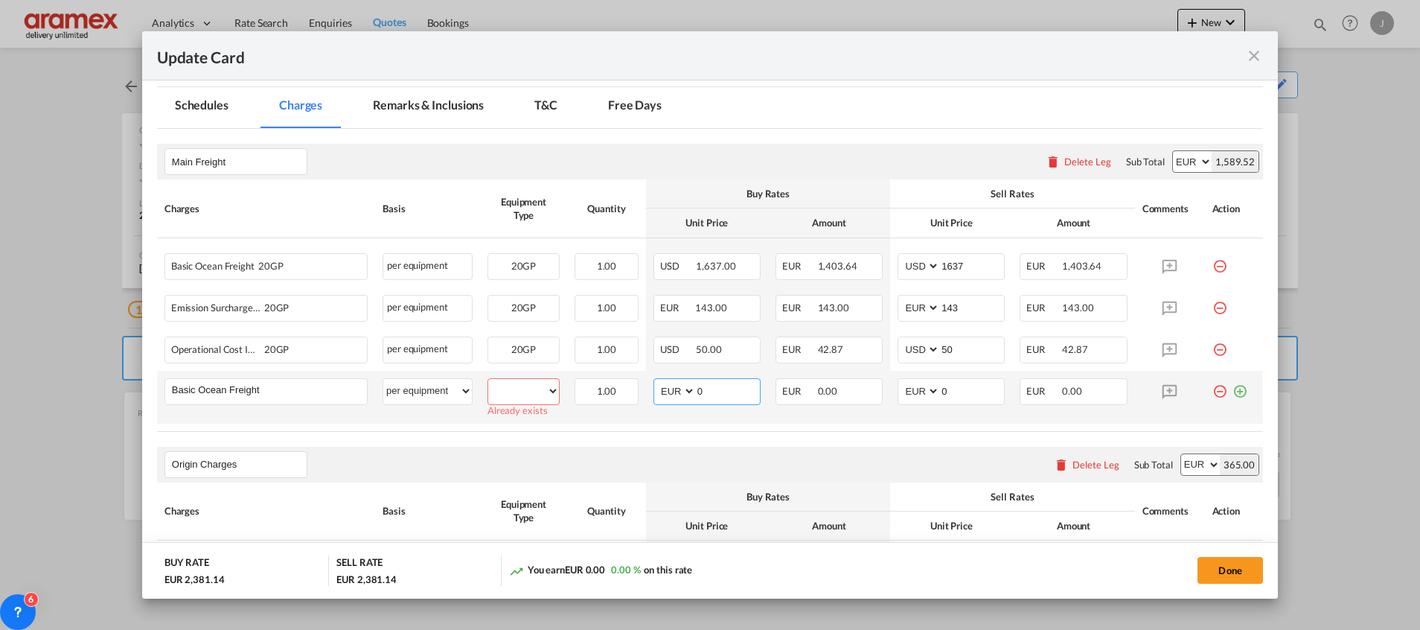
drag, startPoint x: 688, startPoint y: 397, endPoint x: 678, endPoint y: 397, distance: 9.7
click at [678, 397] on md-input-container "AED AFN ALL AMD ANG AOA ARS AUD AWG AZN BAM BBD BDT BGN BHD BIF BMD BND BOB BRL…" at bounding box center [706, 391] width 107 height 27
paste input "1609"
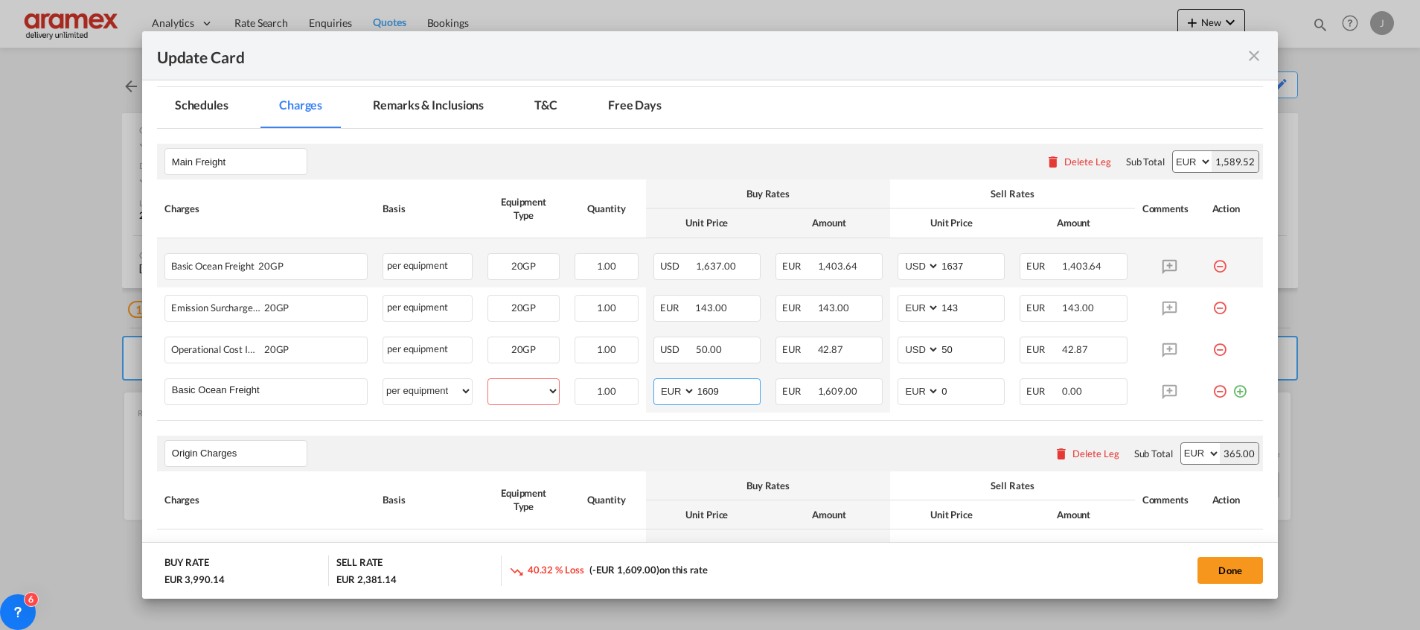
type input "1609"
click at [1212, 266] on md-icon "icon-minus-circle-outline red-400-fg" at bounding box center [1219, 260] width 15 height 15
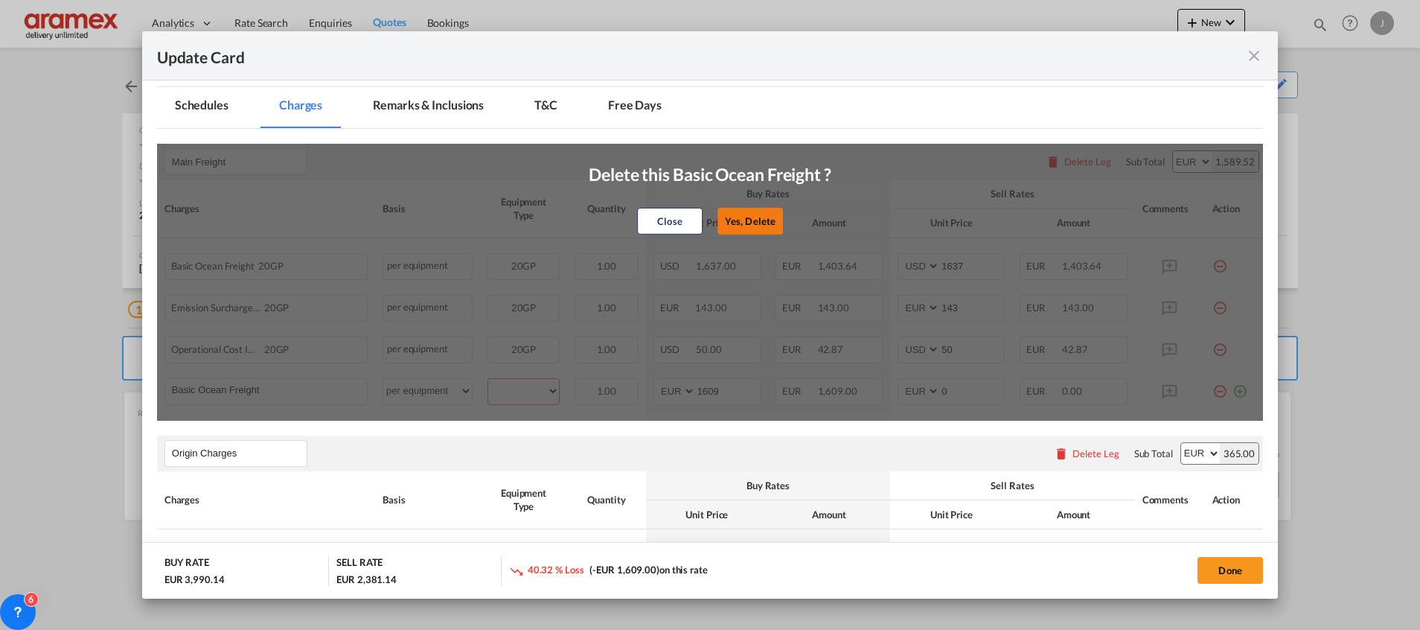
click at [740, 223] on button "Yes, Delete" at bounding box center [749, 221] width 65 height 27
select select "string:EUR"
type input "143"
select select "string:USD"
type input "50"
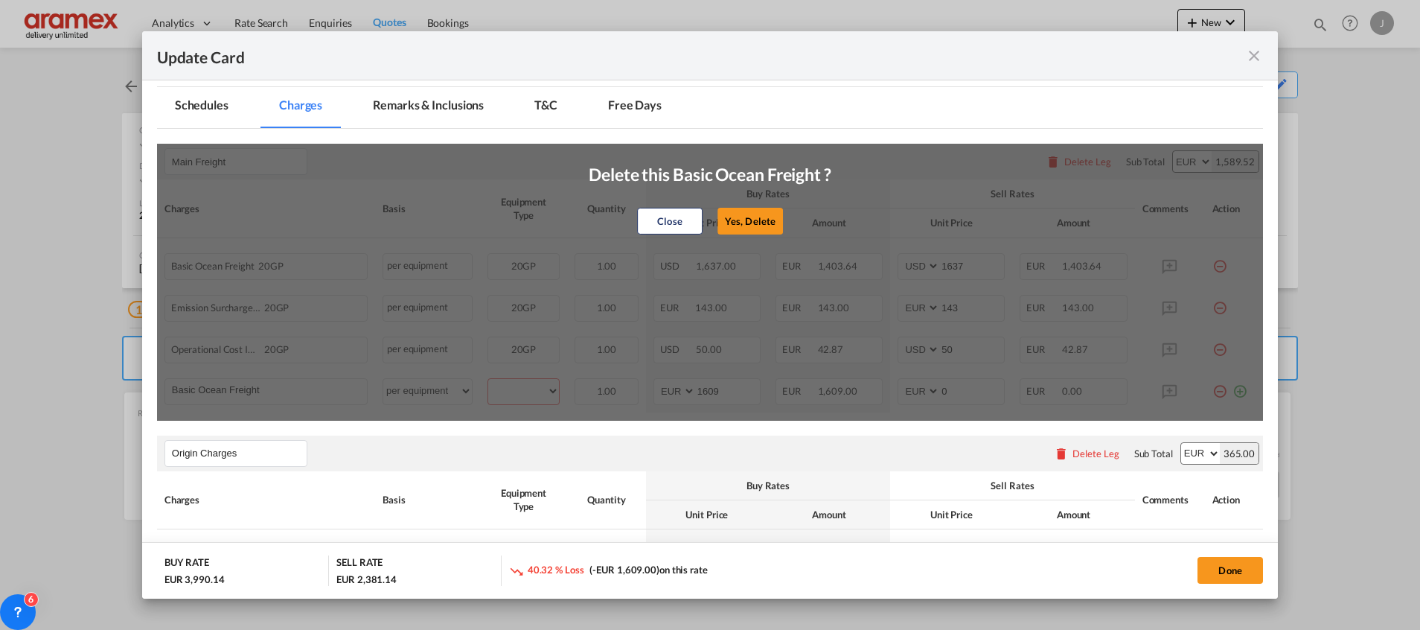
select select "string:EUR"
type input "0"
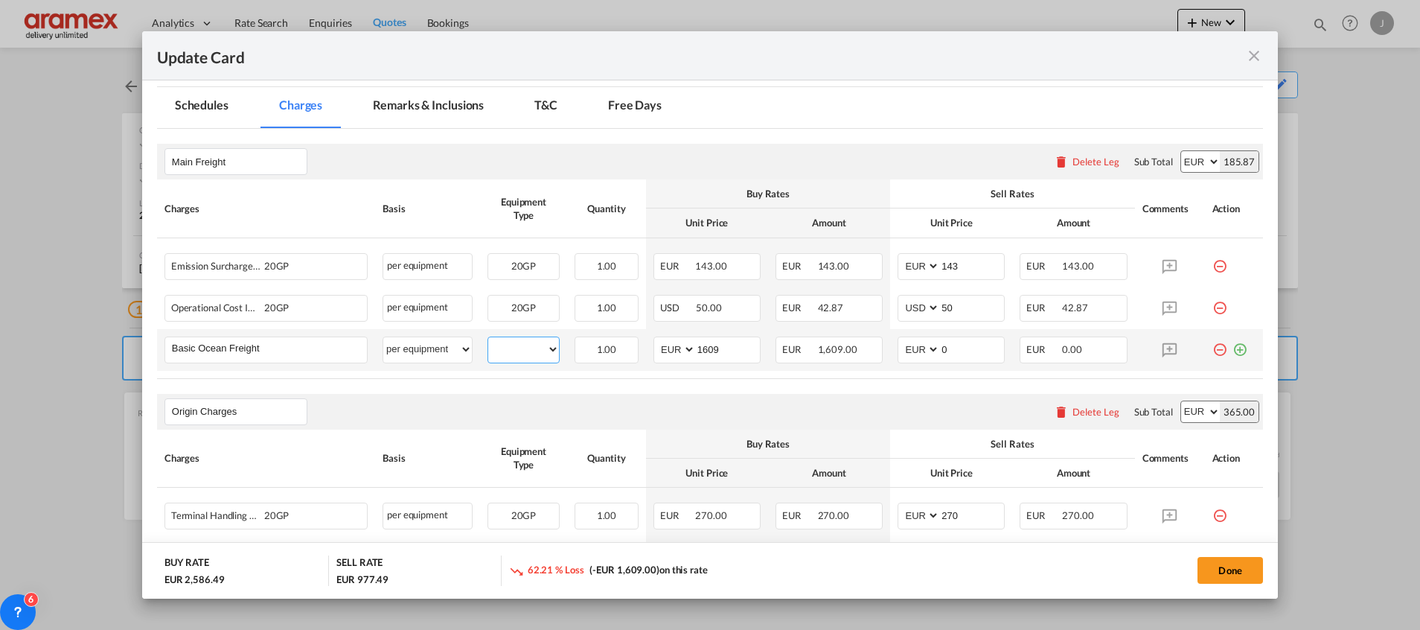
click at [522, 346] on select "20GP" at bounding box center [523, 349] width 71 height 20
select select "20GP"
click at [488, 339] on select "20GP" at bounding box center [523, 349] width 71 height 20
drag, startPoint x: 893, startPoint y: 348, endPoint x: 862, endPoint y: 348, distance: 30.5
click at [862, 348] on tr "Basic Ocean Freight Please Enter User Defined Charges Cannot Be Published per e…" at bounding box center [710, 350] width 1106 height 42
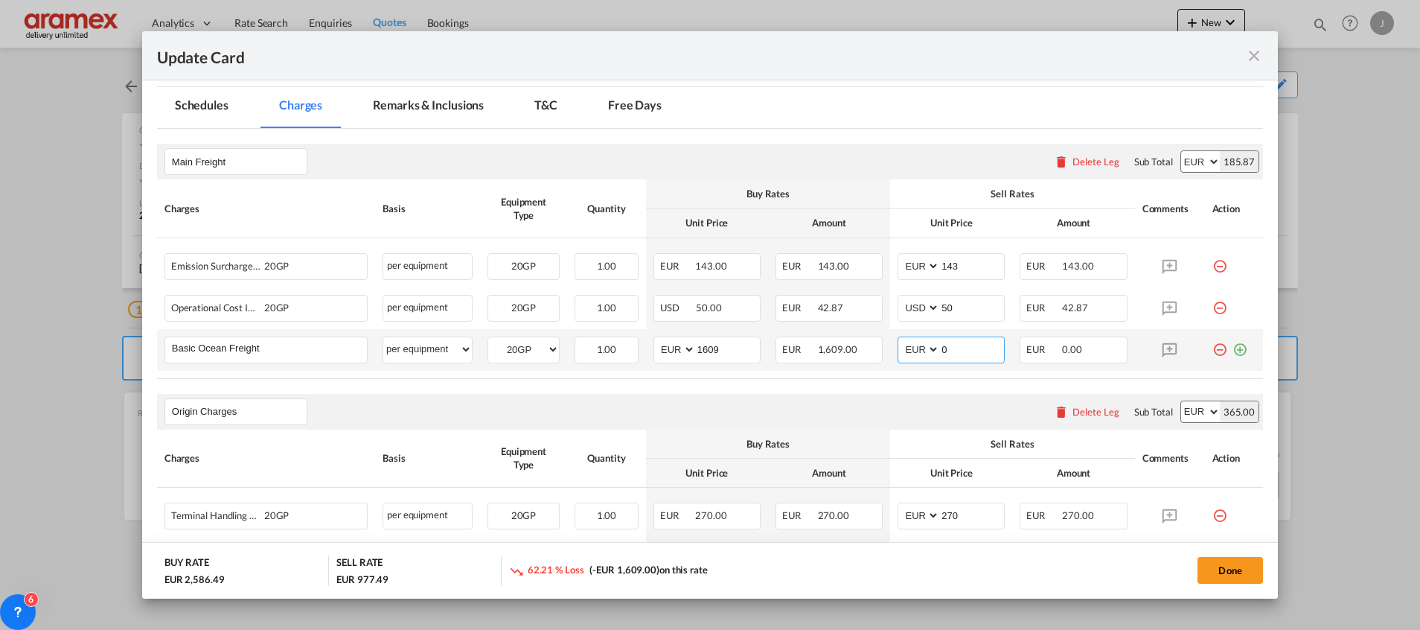
paste input "1609"
type input "1609"
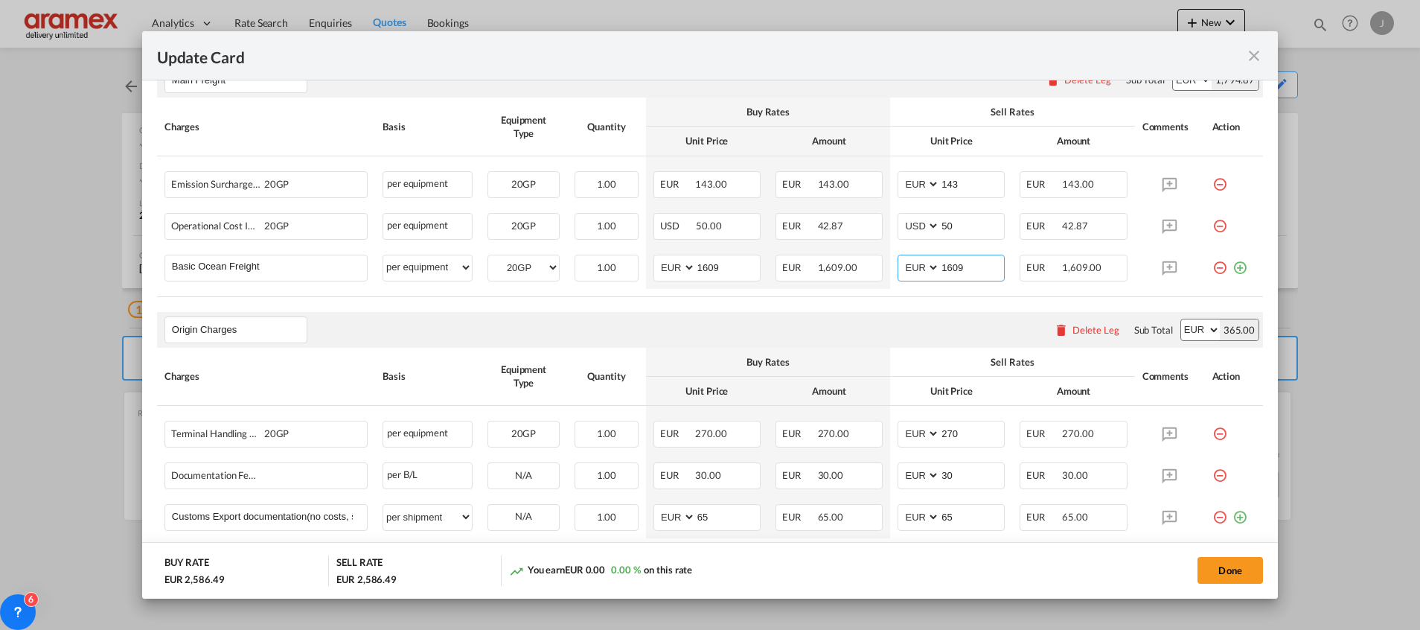
scroll to position [446, 0]
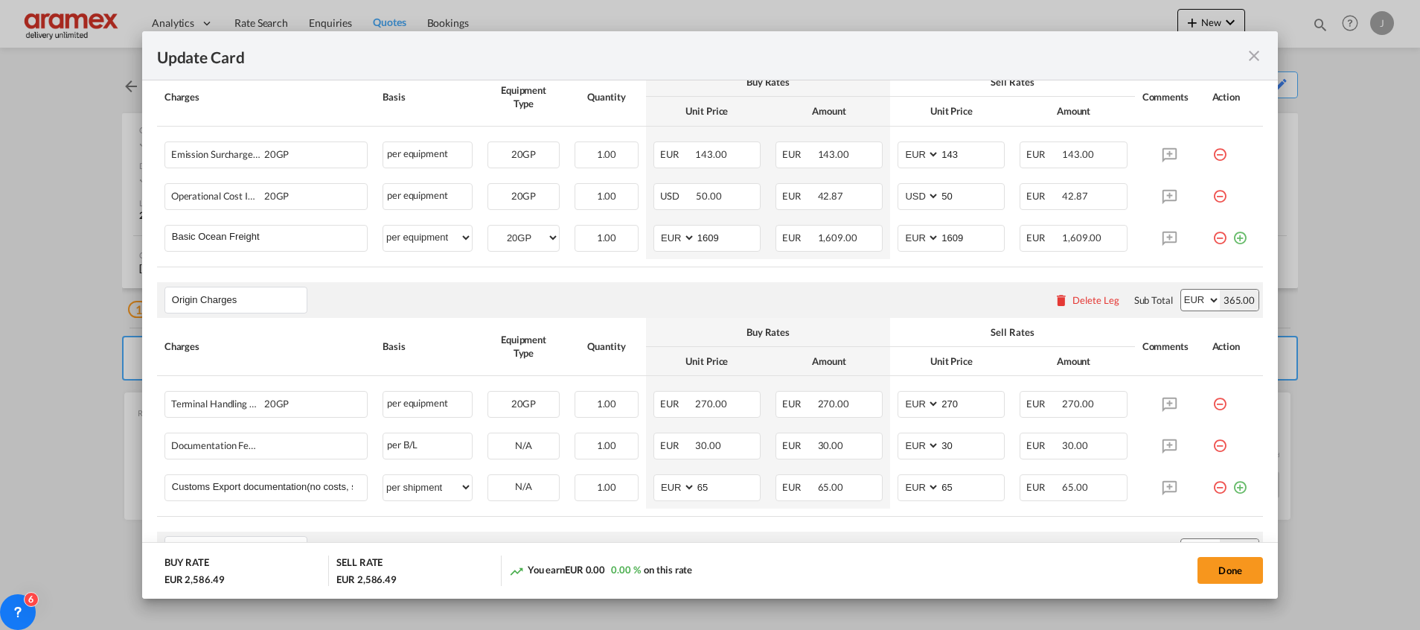
click at [830, 292] on div "Origin Charges Please enter leg name Leg Name Already Exists Delete Leg Sub Tot…" at bounding box center [710, 300] width 1106 height 36
click at [887, 284] on div "Origin Charges Please enter leg name Leg Name Already Exists Delete Leg Sub Tot…" at bounding box center [710, 300] width 1106 height 36
click at [670, 237] on select "AED AFN ALL AMD ANG AOA ARS AUD AWG AZN BAM BBD BDT BGN BHD BIF BMD BND BOB BRL…" at bounding box center [675, 238] width 39 height 20
select select "string:USD"
click at [656, 228] on select "AED AFN ALL AMD ANG AOA ARS AUD AWG AZN BAM BBD BDT BGN BHD BIF BMD BND BOB BRL…" at bounding box center [675, 238] width 39 height 20
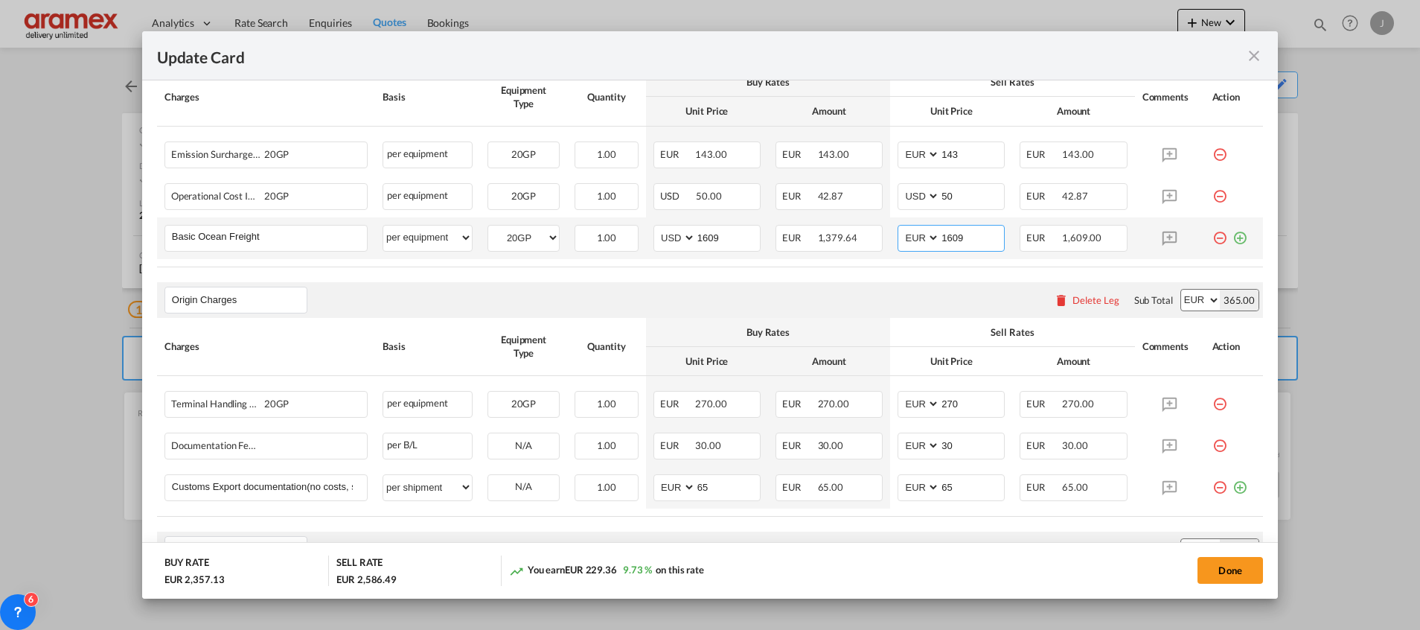
click at [906, 242] on select "AED AFN ALL AMD ANG AOA ARS AUD AWG AZN BAM BBD BDT BGN BHD BIF BMD BND BOB BRL…" at bounding box center [919, 238] width 39 height 20
select select "string:USD"
click at [900, 228] on select "AED AFN ALL AMD ANG AOA ARS AUD AWG AZN BAM BBD BDT BGN BHD BIF BMD BND BOB BRL…" at bounding box center [919, 238] width 39 height 20
click at [761, 272] on rate-modification "Main Freight Please enter leg name Leg Name Already Exists Delete Leg Sub Total…" at bounding box center [710, 471] width 1106 height 908
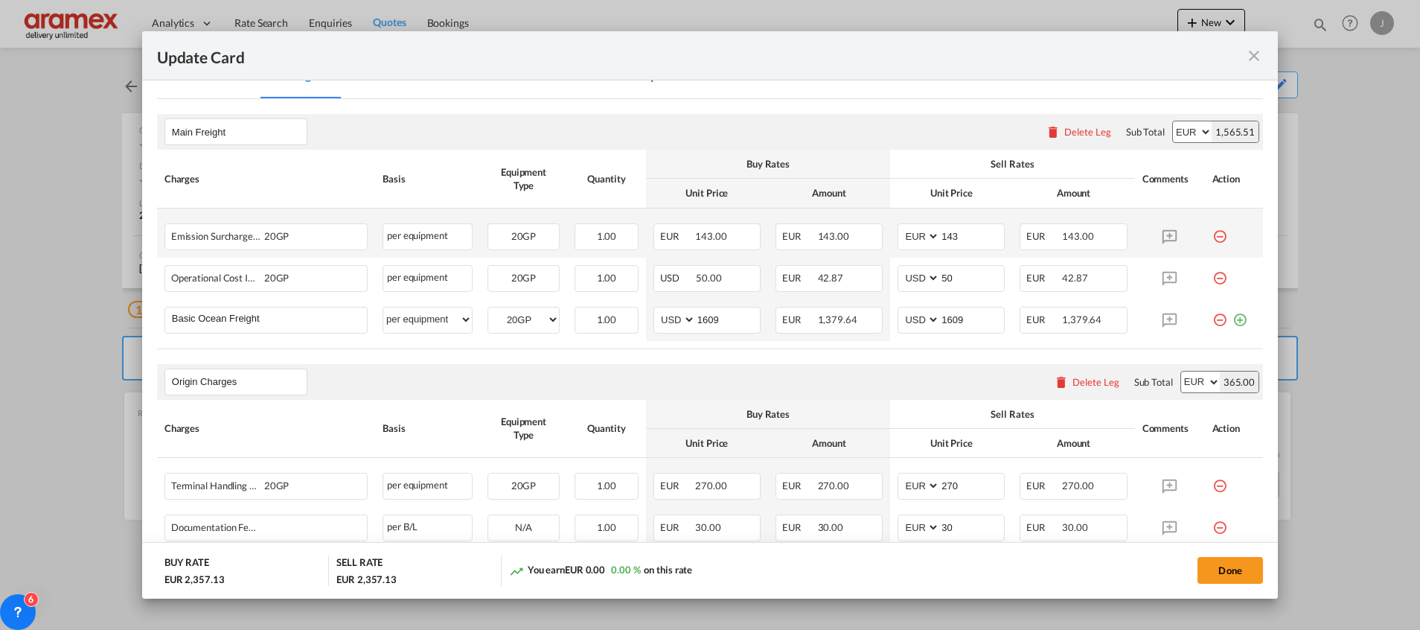
scroll to position [335, 0]
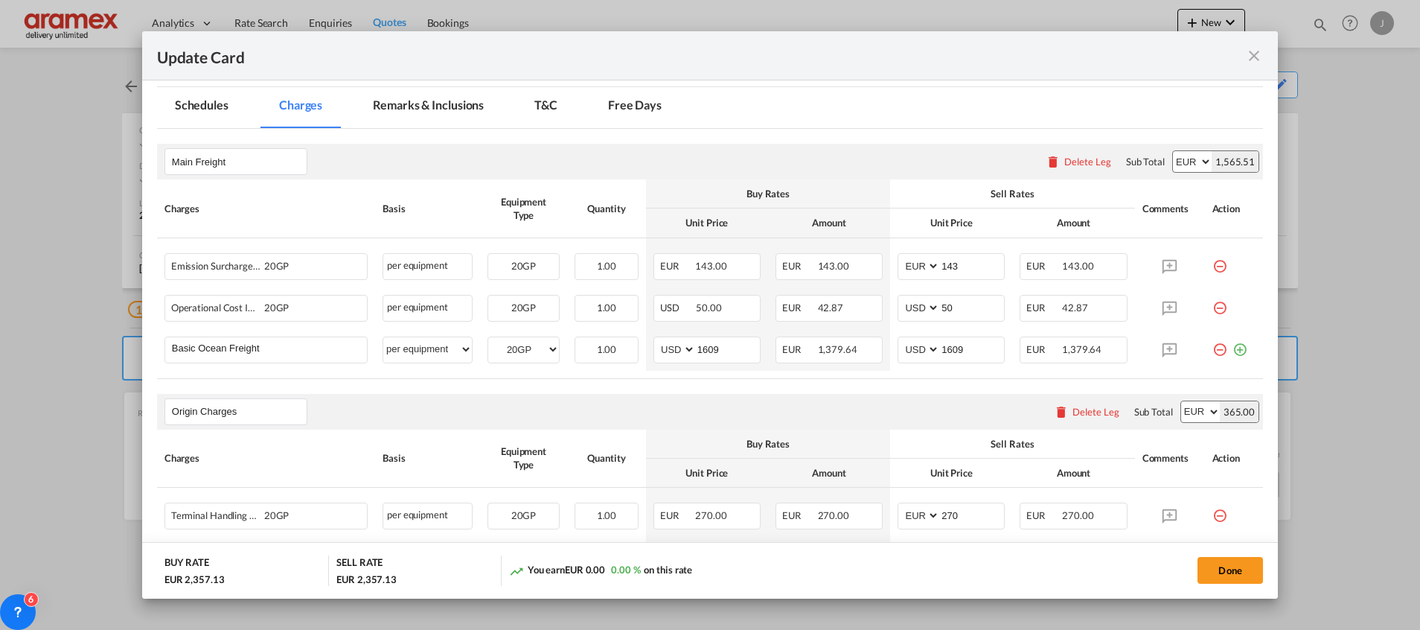
click at [1173, 157] on select "AED AFN ALL AMD ANG AOA ARS AUD AWG AZN BAM BBD BDT BGN BHD BIF BMD BND BOB BRL…" at bounding box center [1192, 161] width 39 height 21
select select "string:USD"
click at [1173, 151] on select "AED AFN ALL AMD ANG AOA ARS AUD AWG AZN BAM BBD BDT BGN BHD BIF BMD BND BOB BRL…" at bounding box center [1192, 161] width 39 height 21
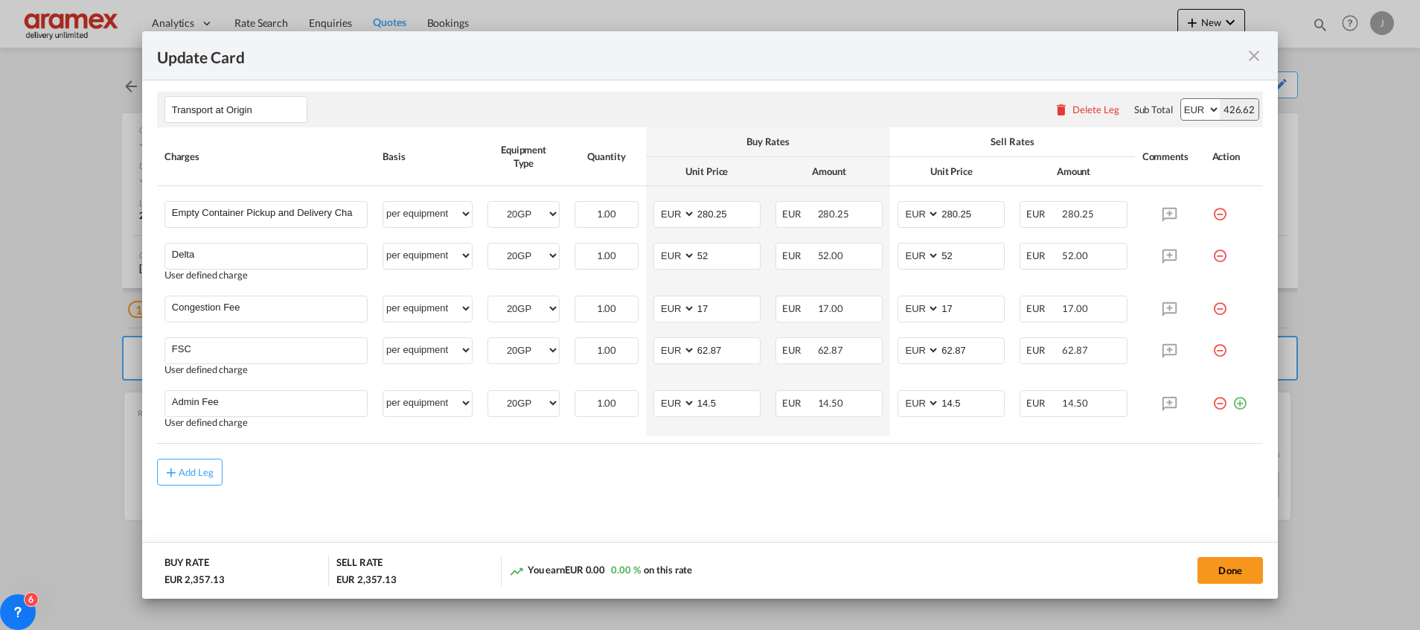
scroll to position [551, 0]
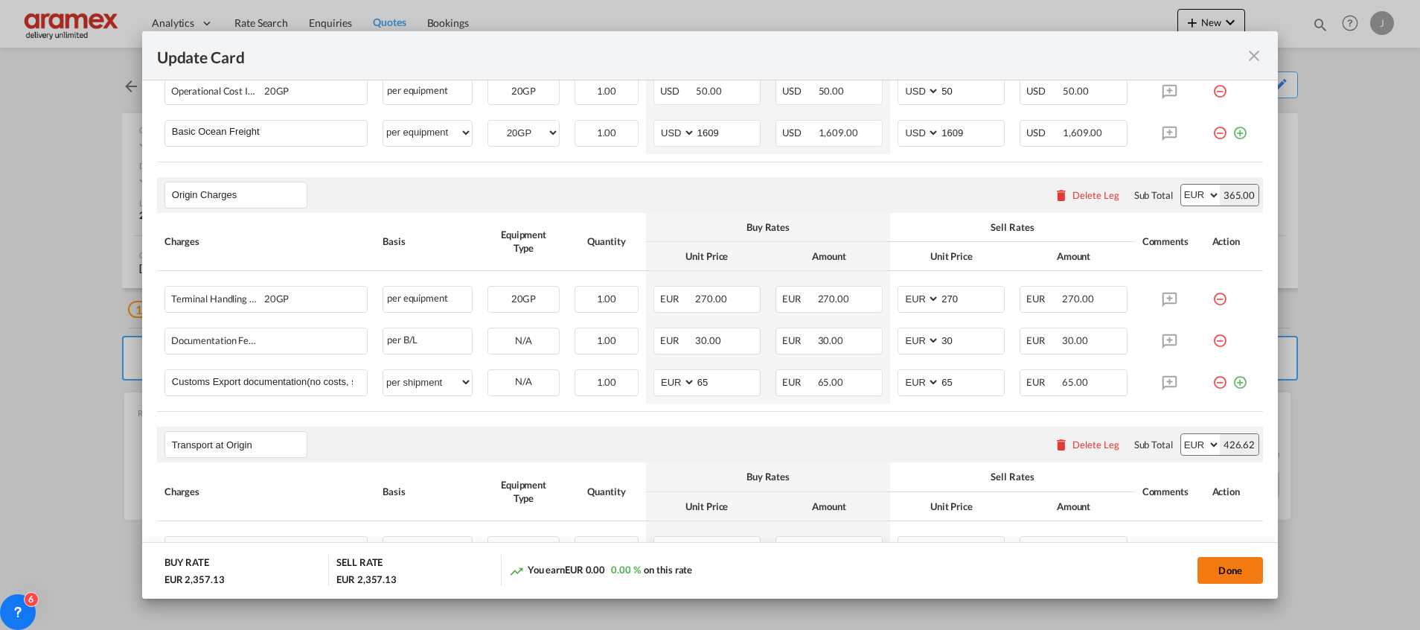
click at [1219, 571] on button "Done" at bounding box center [1229, 570] width 65 height 27
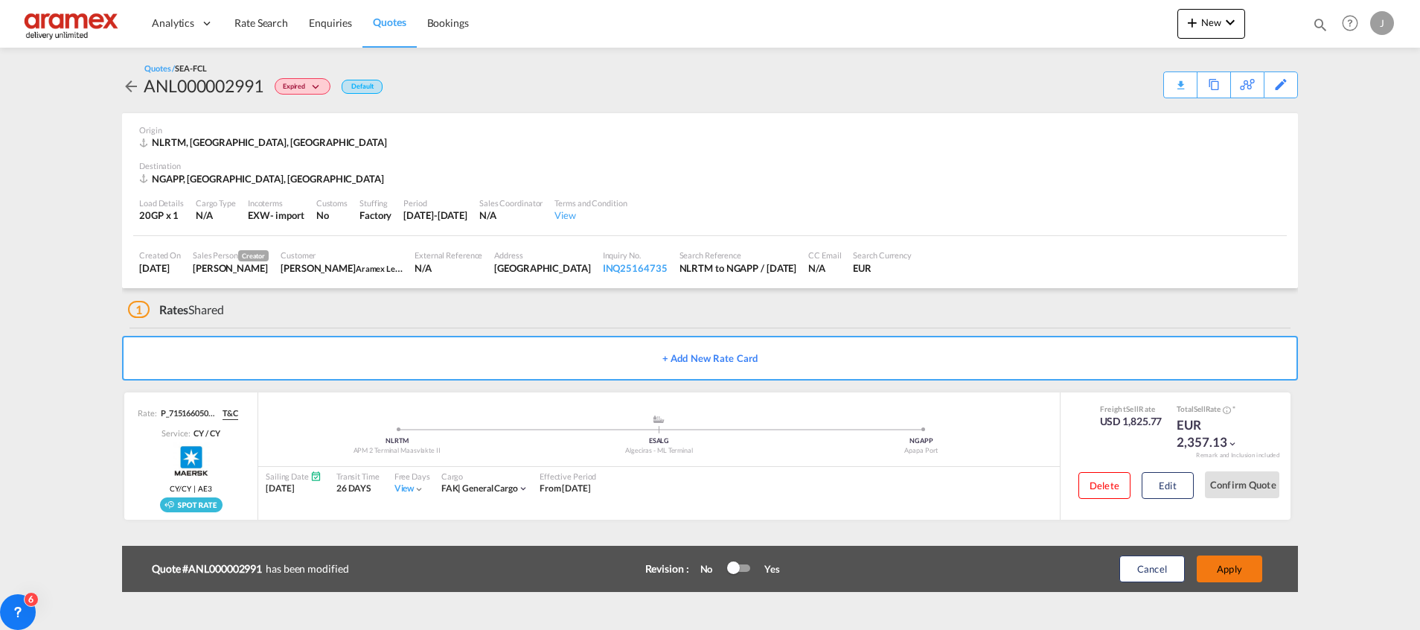
click at [1235, 574] on button "Apply" at bounding box center [1229, 568] width 65 height 27
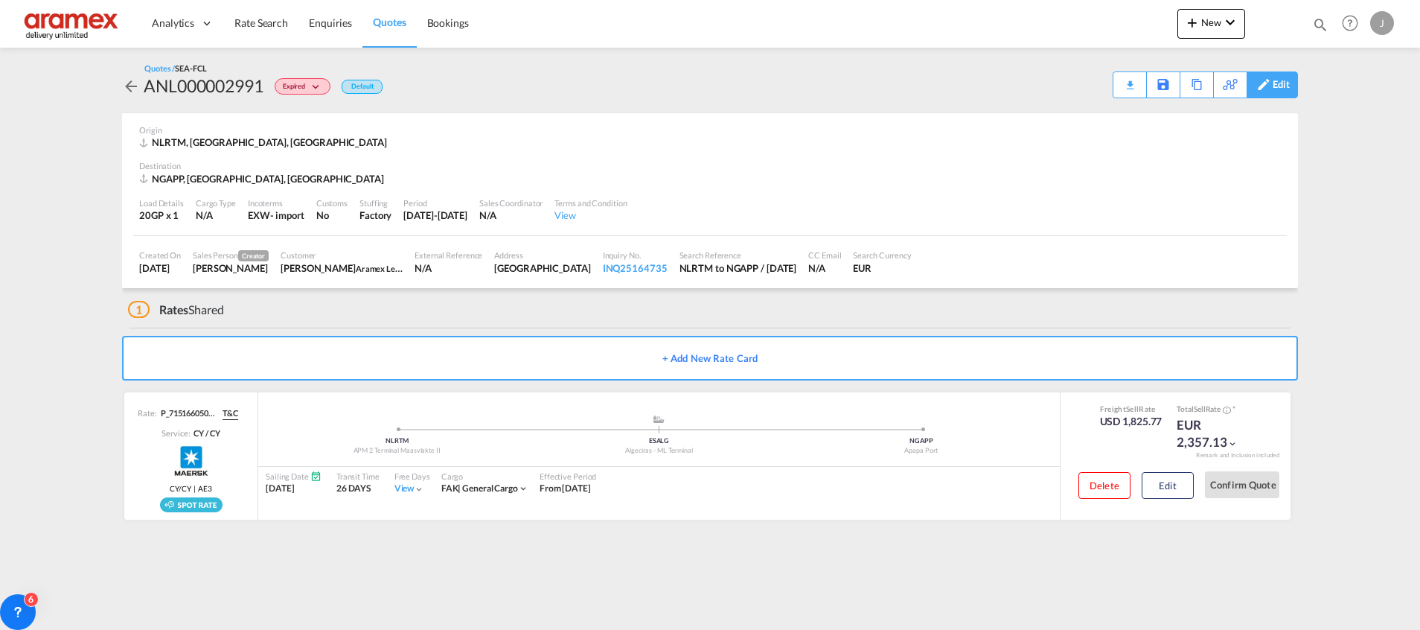
click at [1282, 83] on div "Edit" at bounding box center [1281, 84] width 17 height 25
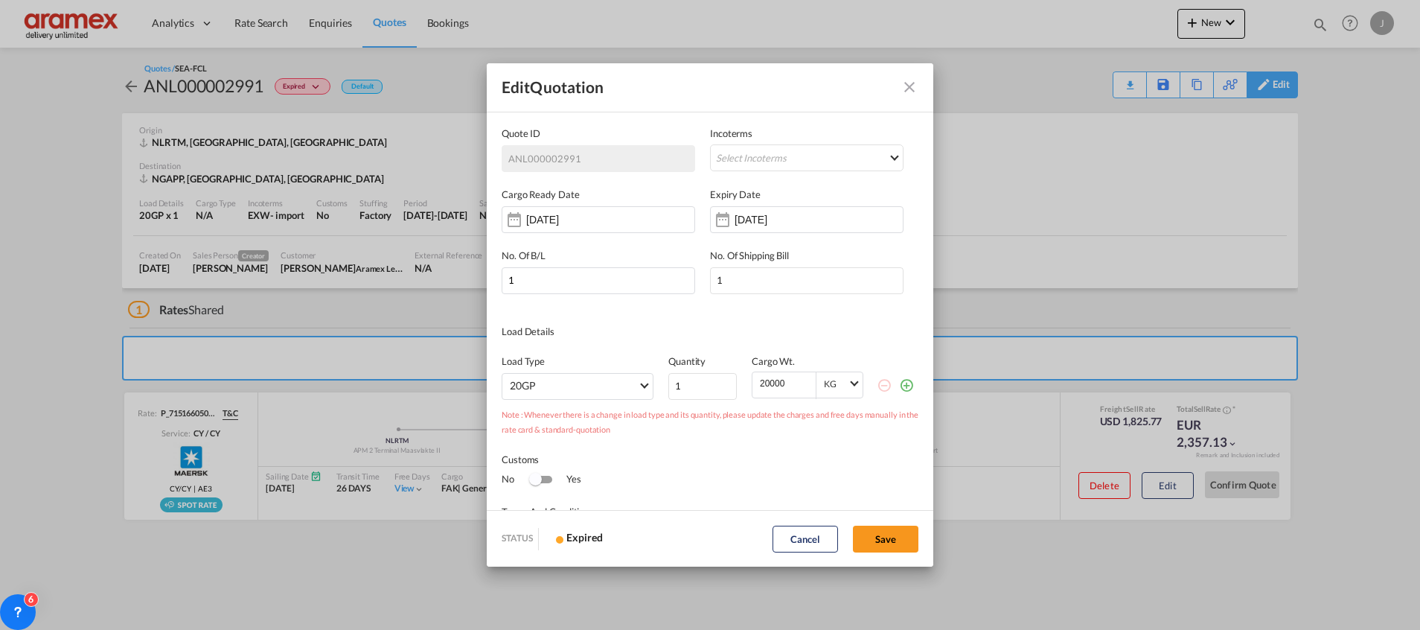
scroll to position [0, 0]
click at [790, 224] on input "11 Aug 2025" at bounding box center [781, 220] width 94 height 12
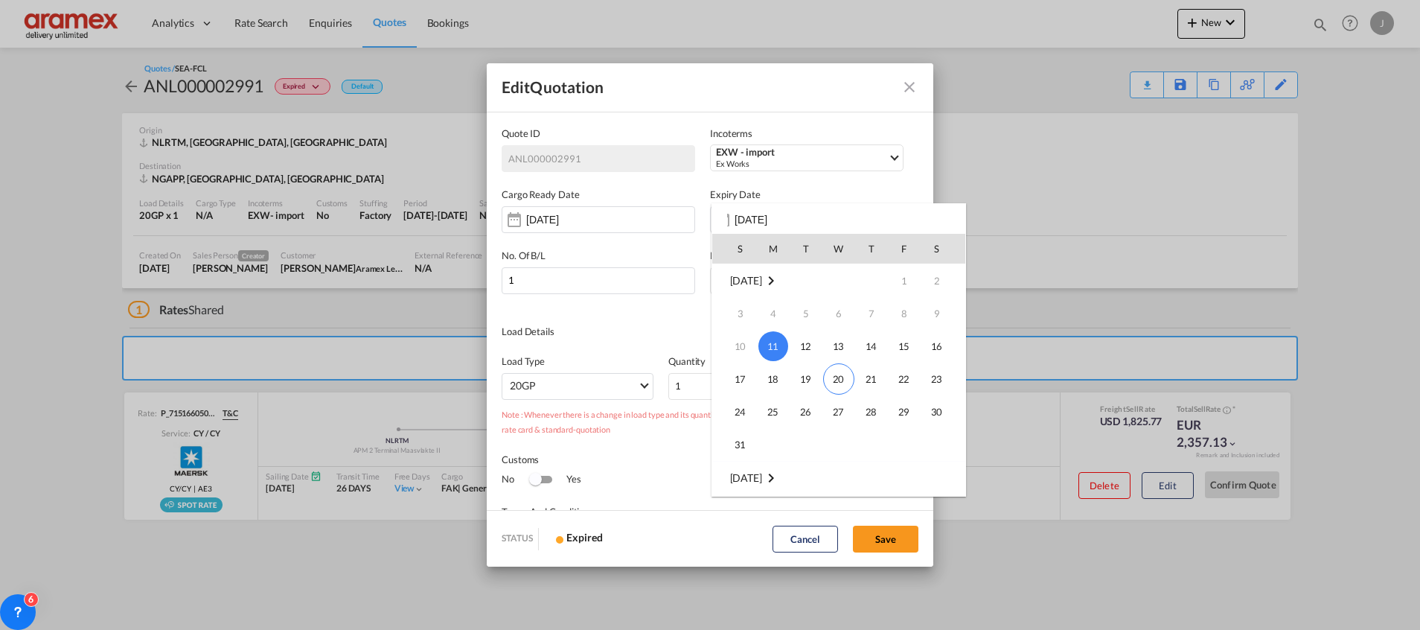
drag, startPoint x: 842, startPoint y: 382, endPoint x: 835, endPoint y: 361, distance: 22.8
click at [843, 382] on span "20" at bounding box center [838, 378] width 31 height 31
type input "[DATE]"
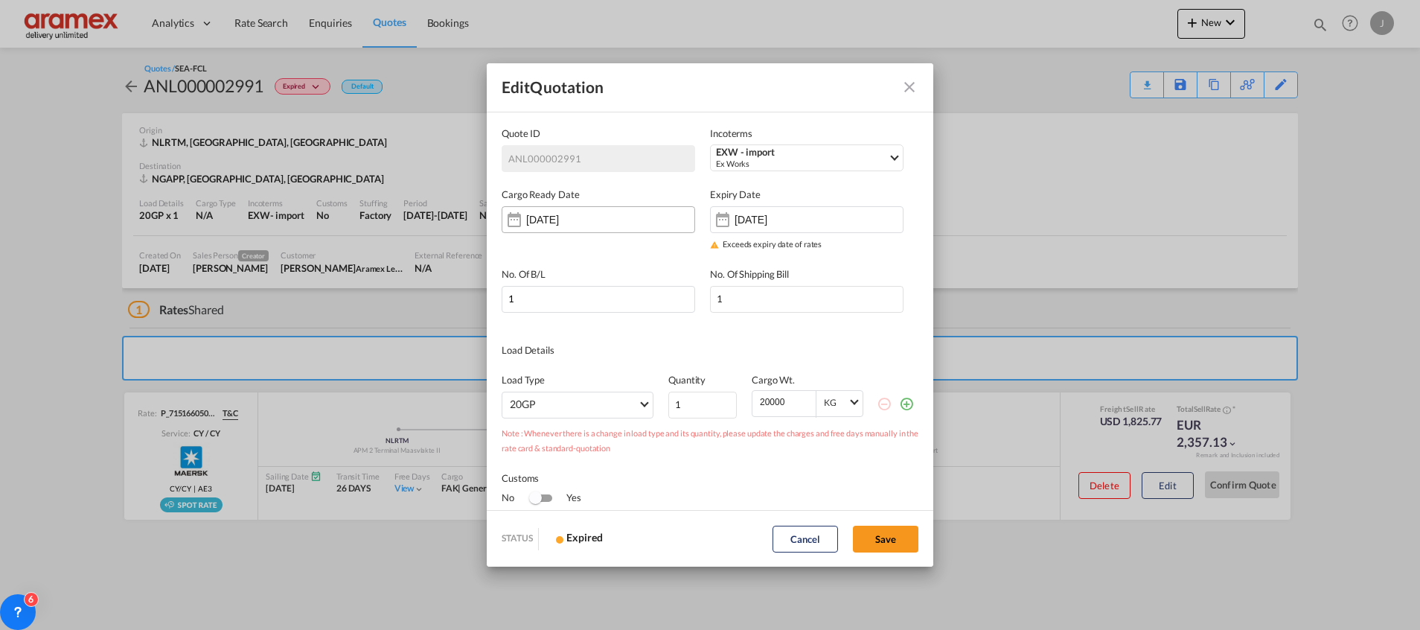
click at [610, 217] on input "11 Aug 2025" at bounding box center [573, 220] width 94 height 12
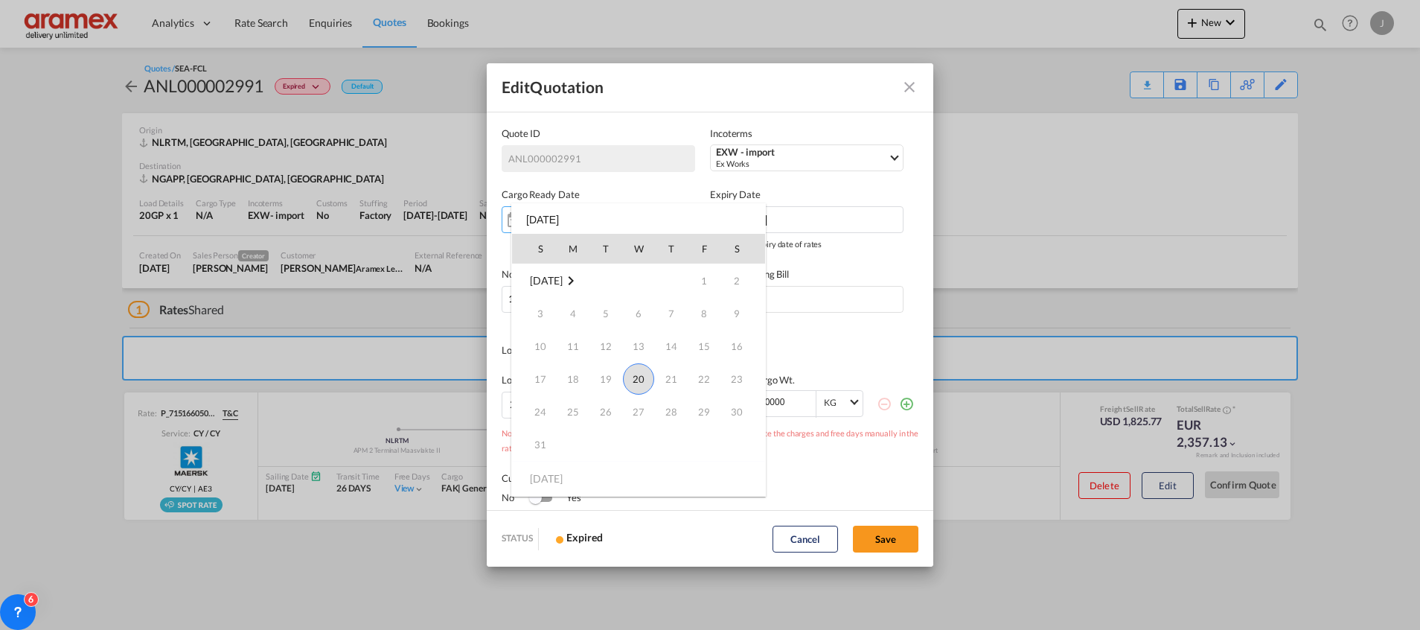
click at [644, 383] on span "20" at bounding box center [638, 378] width 31 height 31
type input "[DATE]"
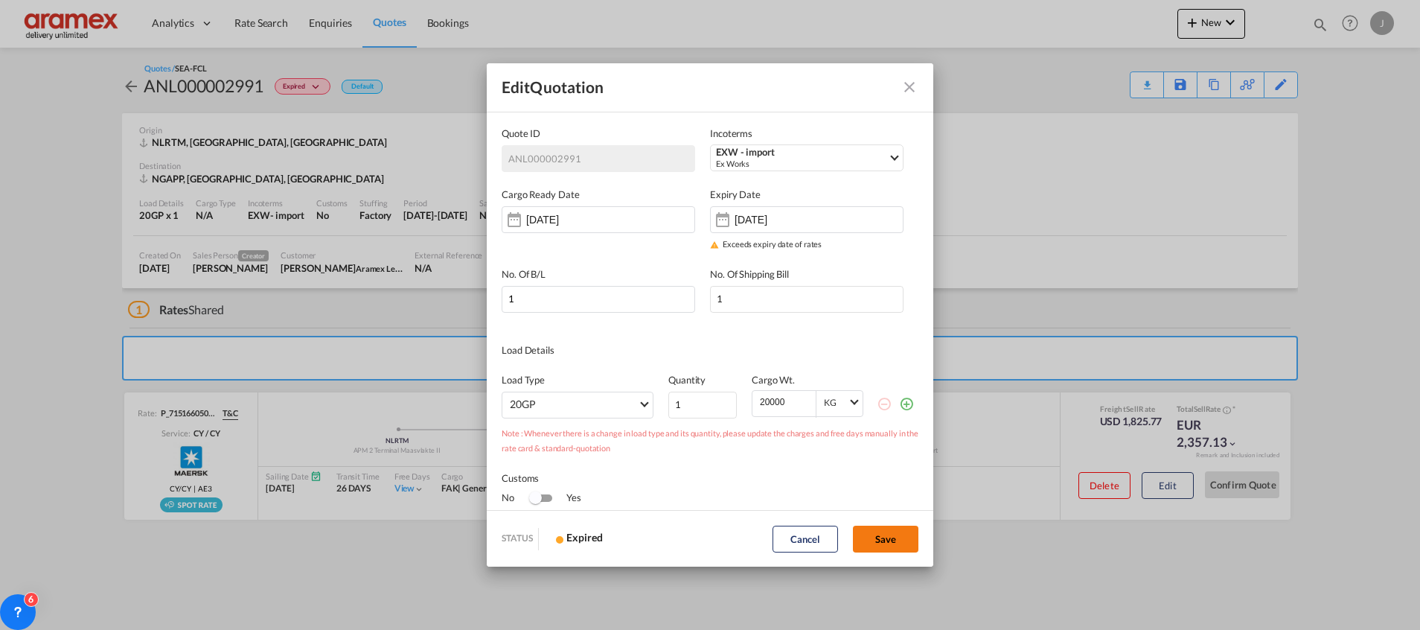
click at [883, 539] on button "Save" at bounding box center [885, 538] width 65 height 27
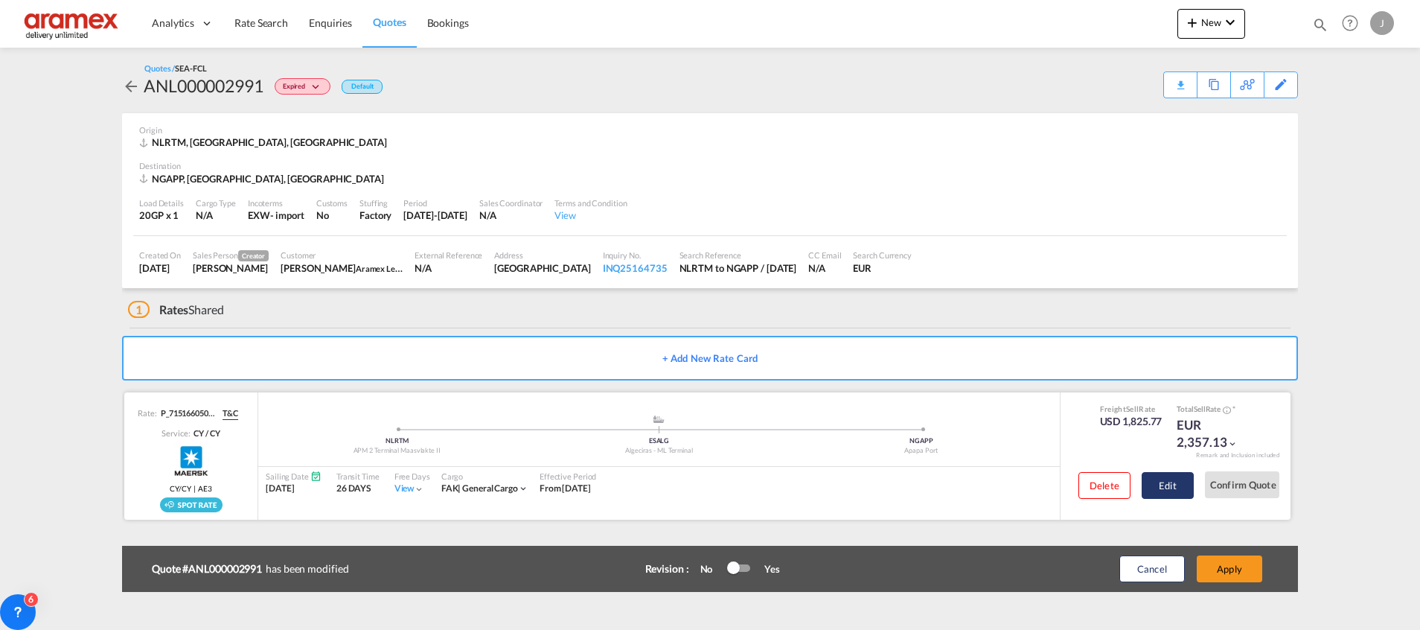
click at [1170, 487] on button "Edit" at bounding box center [1168, 485] width 52 height 27
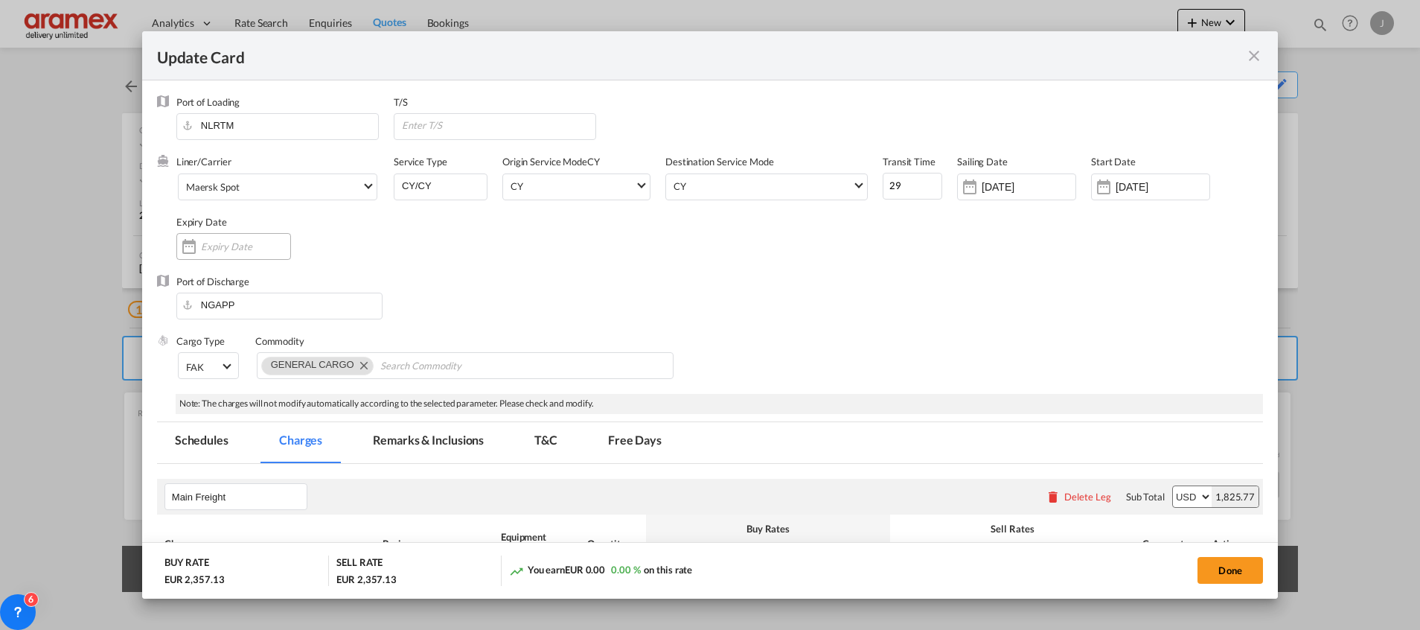
click at [231, 248] on input "Update Card Port ..." at bounding box center [245, 246] width 89 height 12
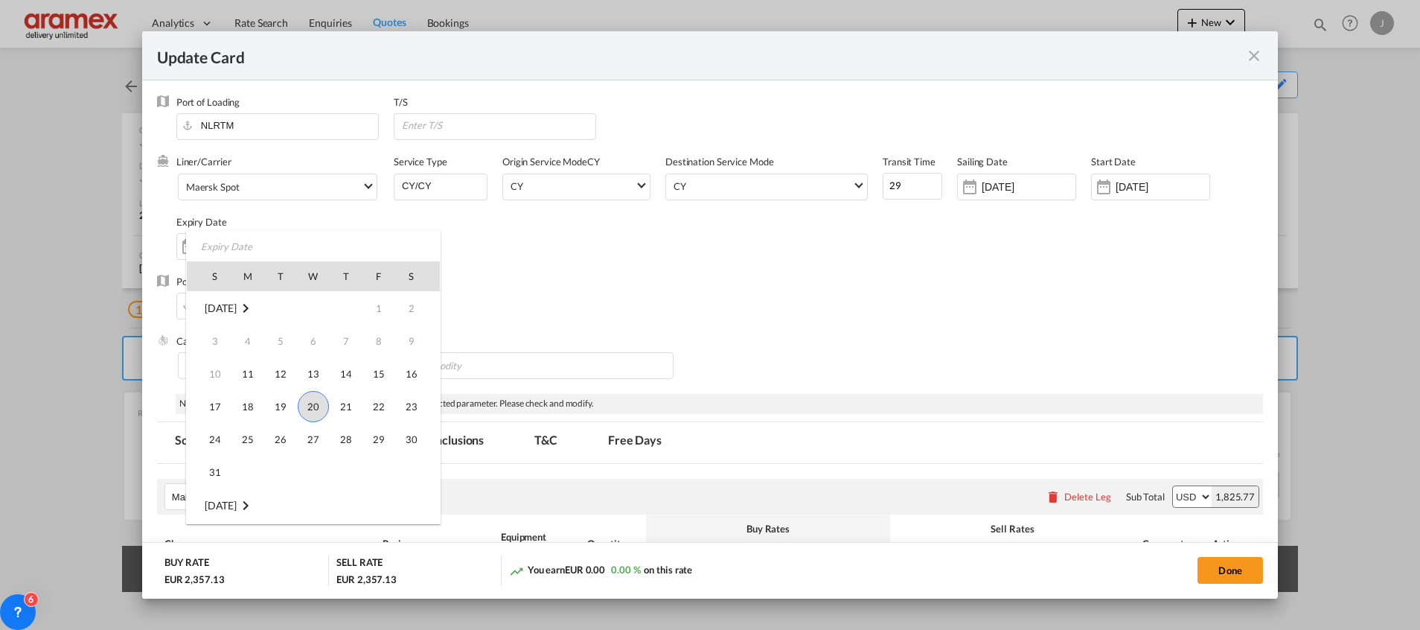
click at [318, 404] on span "20" at bounding box center [313, 406] width 31 height 31
type input "[DATE]"
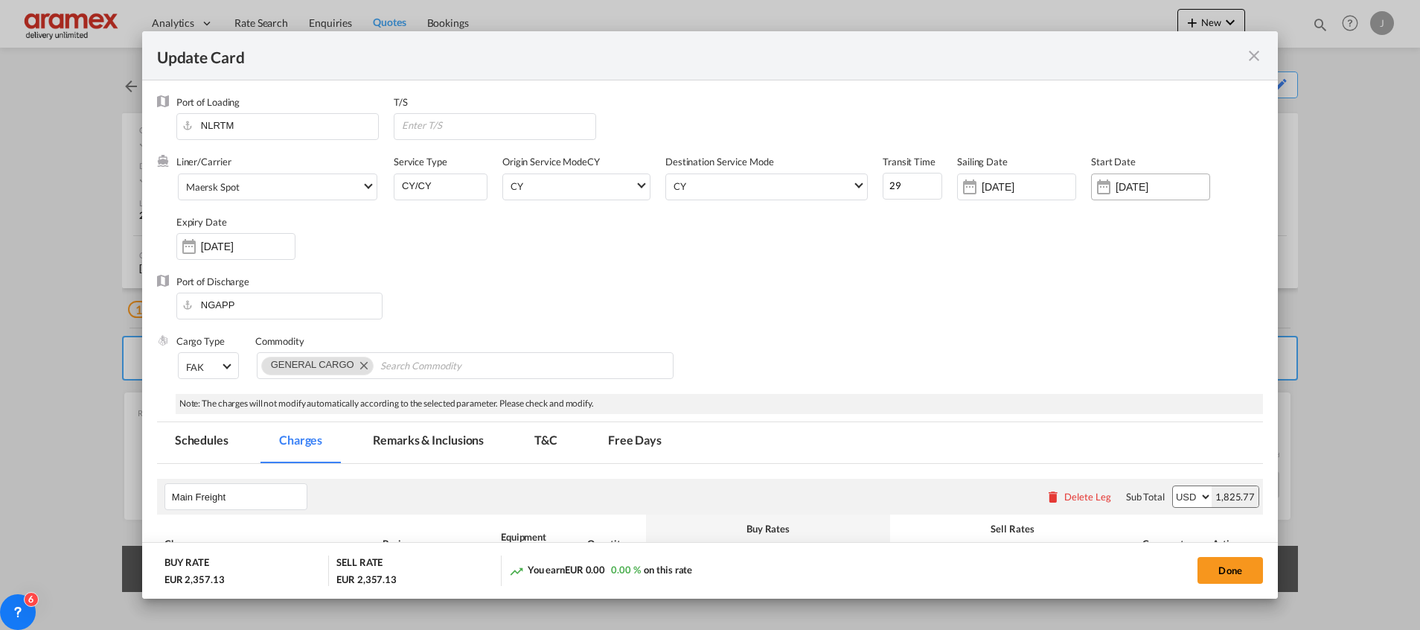
click at [1133, 188] on input "11 Aug 2025" at bounding box center [1162, 187] width 94 height 12
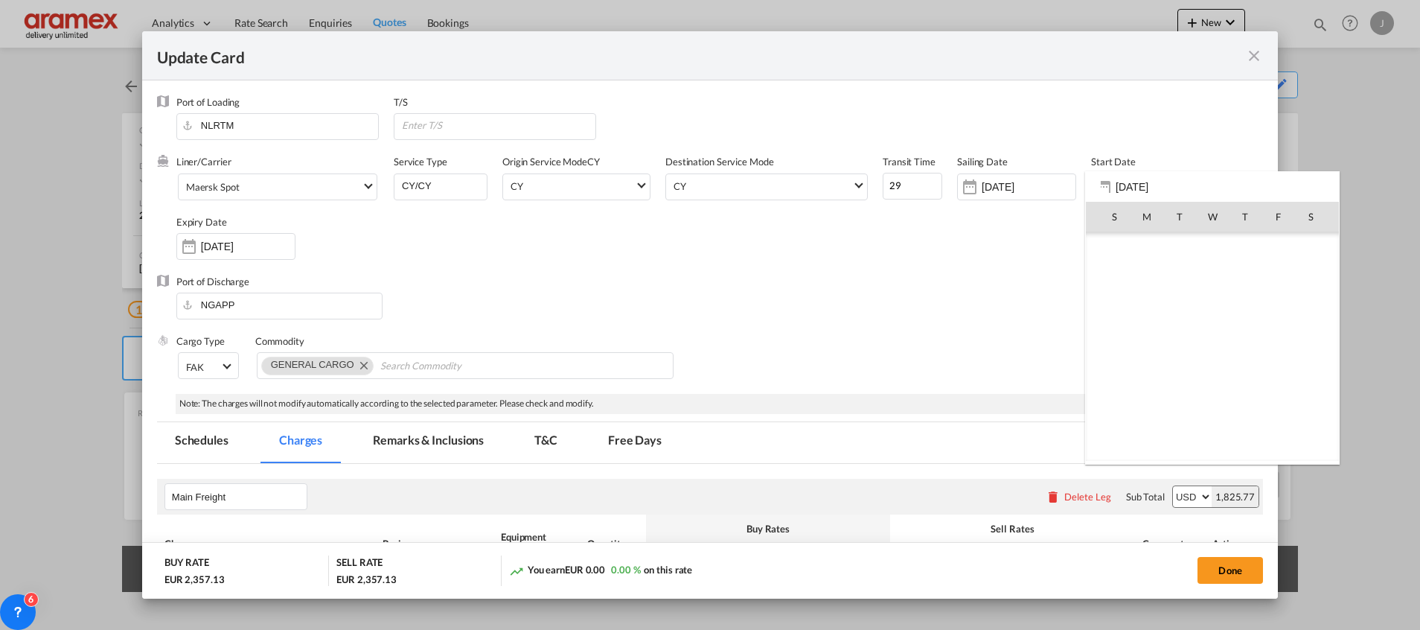
scroll to position [344514, 0]
click at [1218, 348] on span "20" at bounding box center [1212, 346] width 31 height 31
type input "[DATE]"
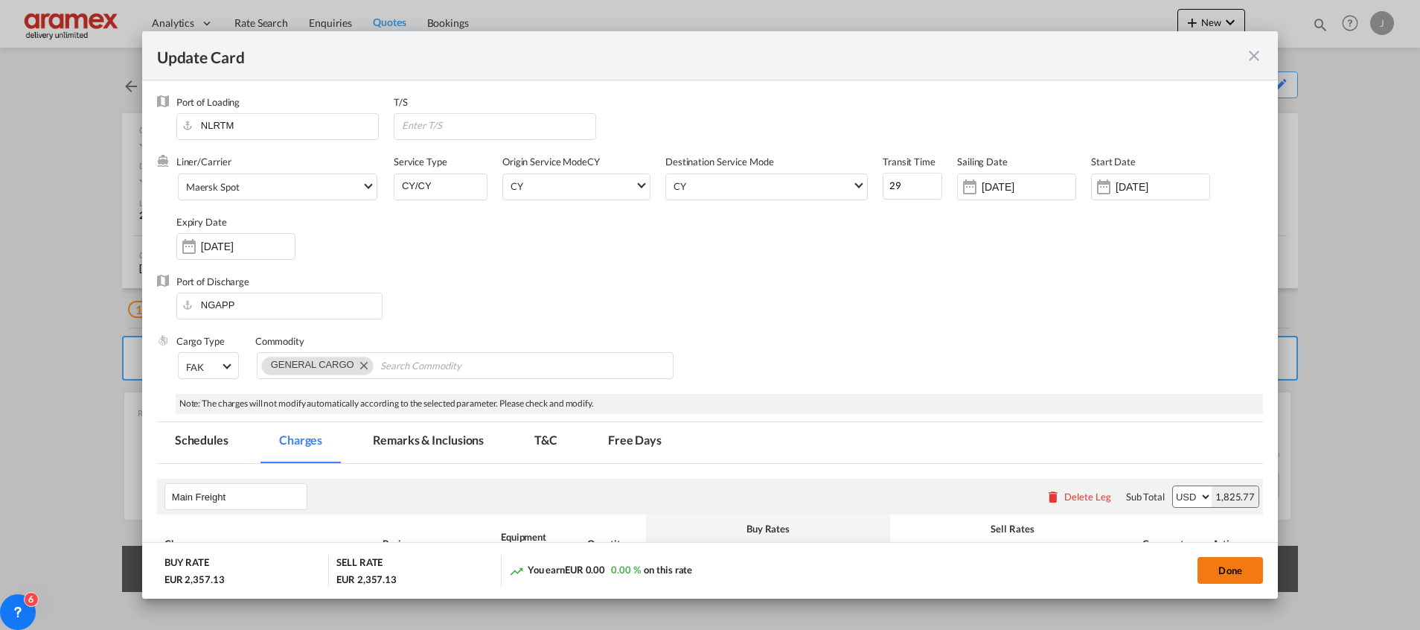
click at [1235, 571] on button "Done" at bounding box center [1229, 570] width 65 height 27
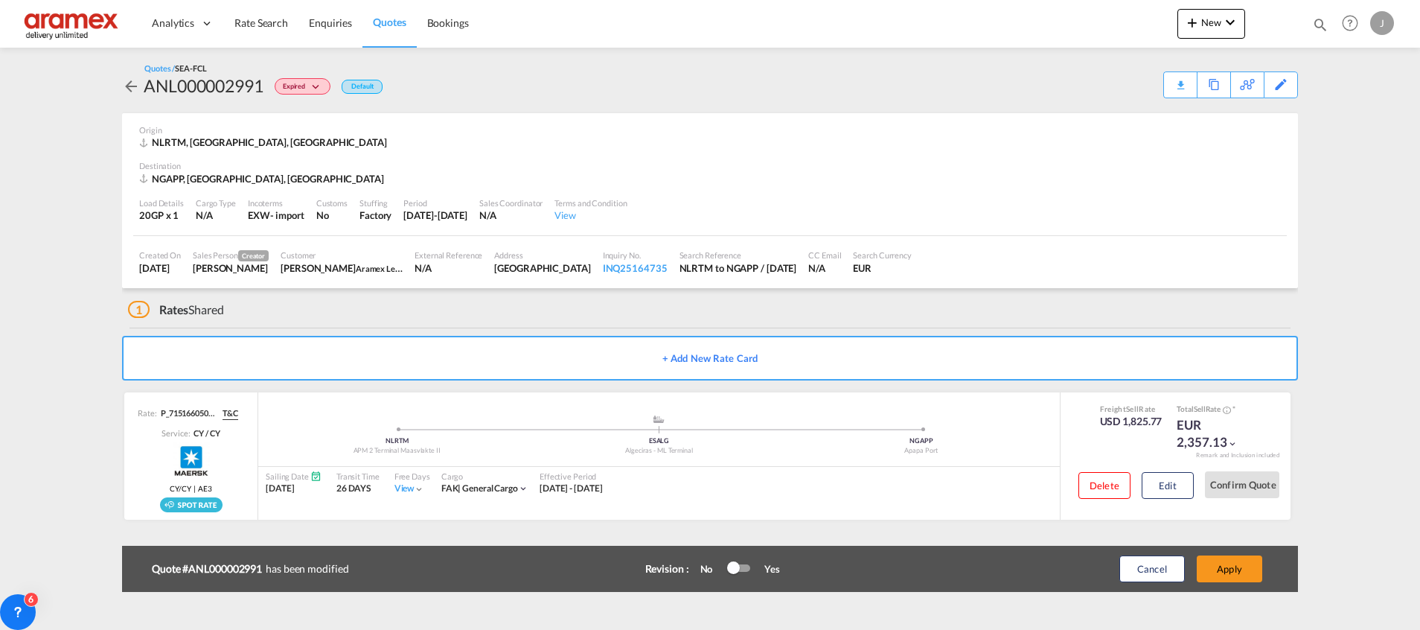
click at [1235, 571] on button "Apply" at bounding box center [1229, 568] width 65 height 27
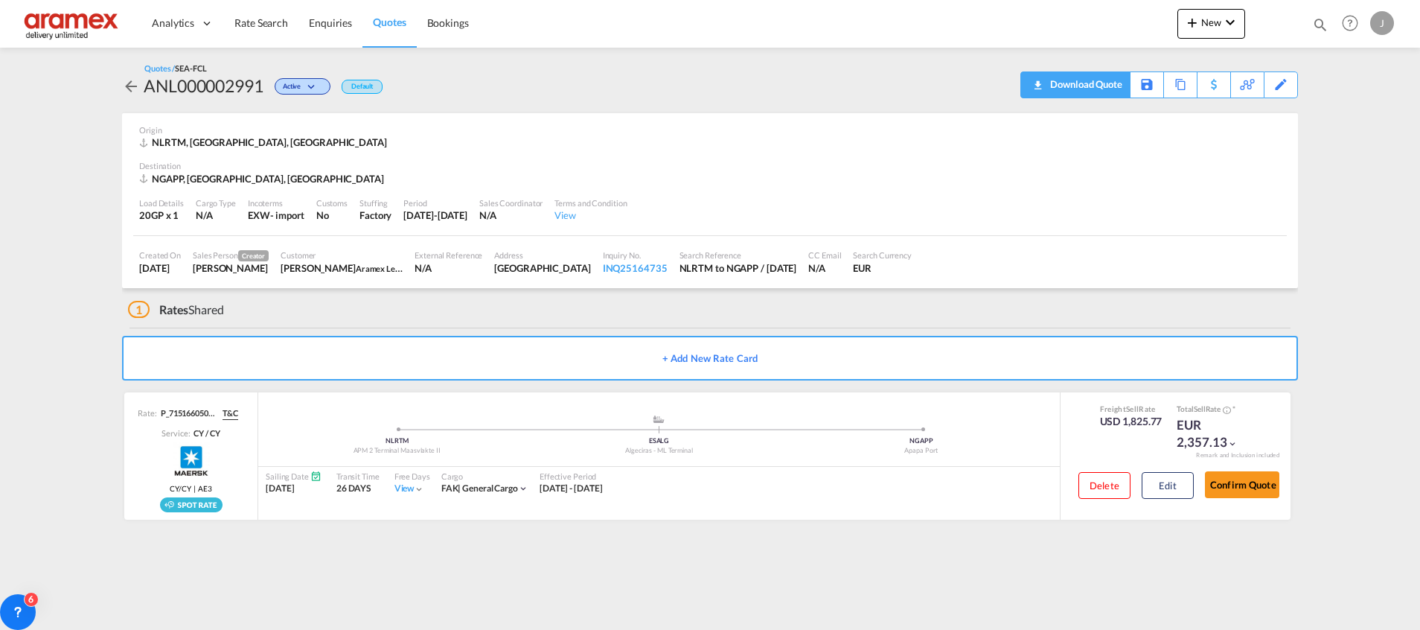
click at [1103, 80] on div "Download Quote" at bounding box center [1084, 84] width 76 height 24
